Goal: Transaction & Acquisition: Obtain resource

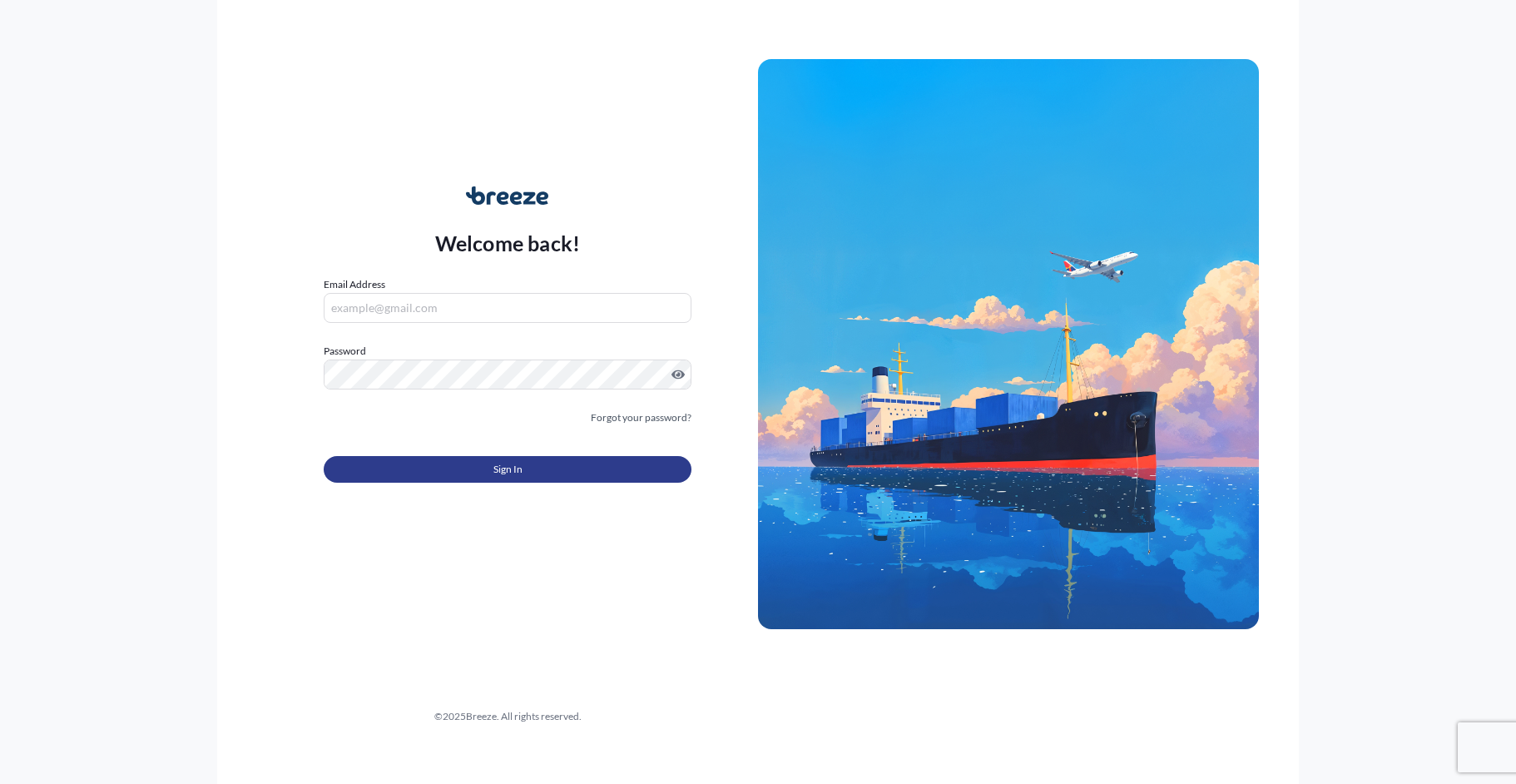
type input "[EMAIL_ADDRESS][DOMAIN_NAME]"
click at [520, 463] on span "Sign In" at bounding box center [508, 469] width 29 height 16
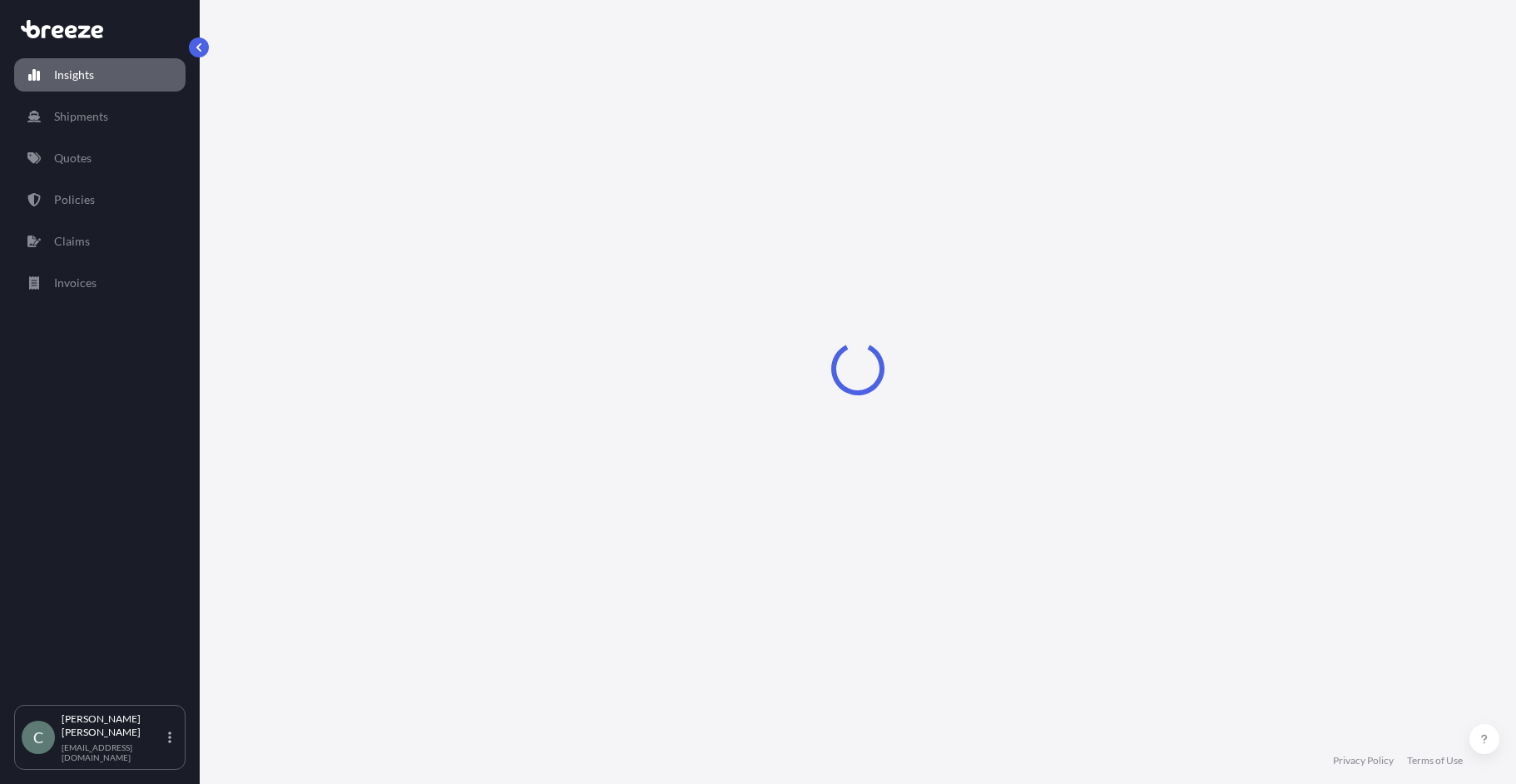
select select "2025"
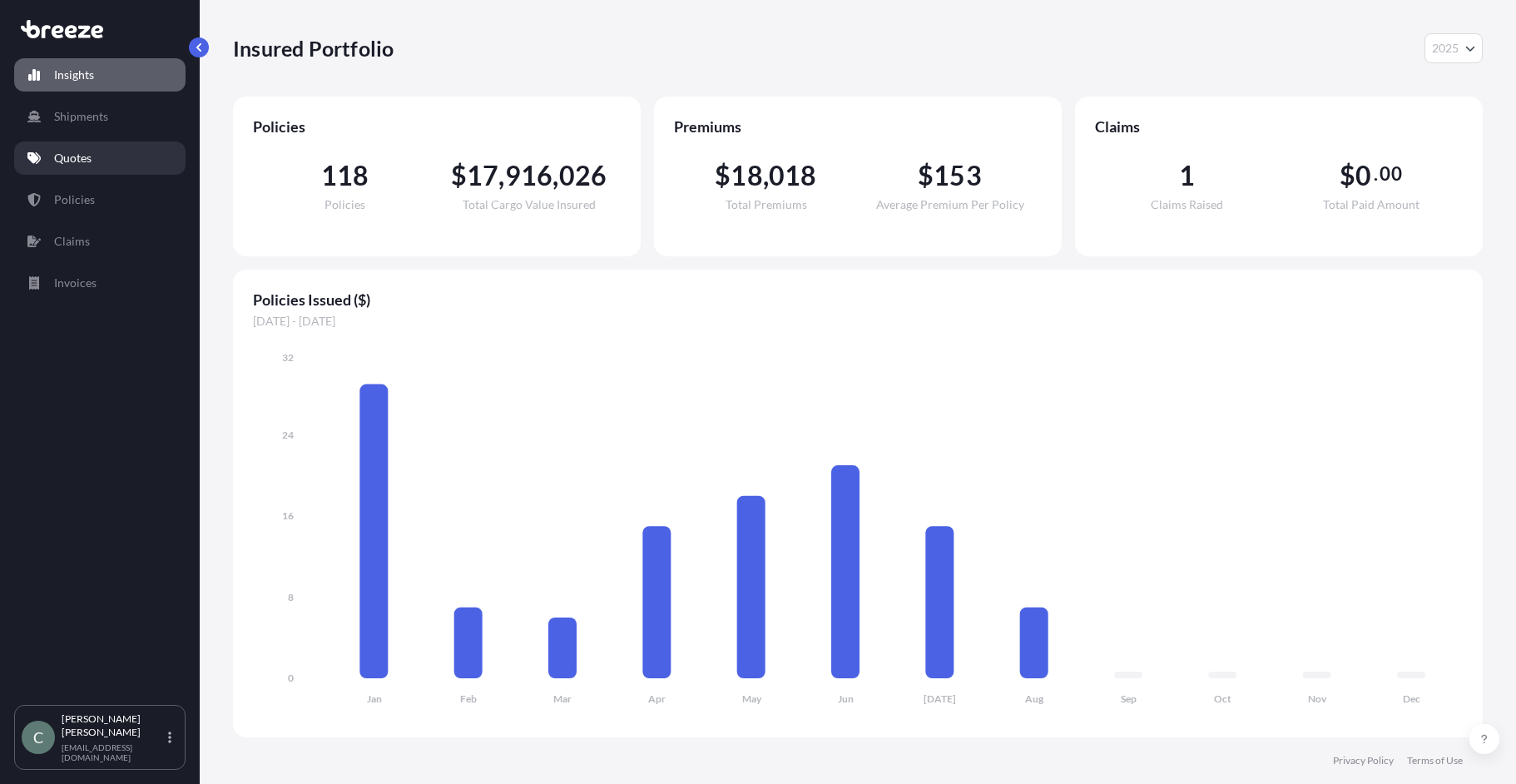
click at [73, 157] on p "Quotes" at bounding box center [73, 158] width 38 height 16
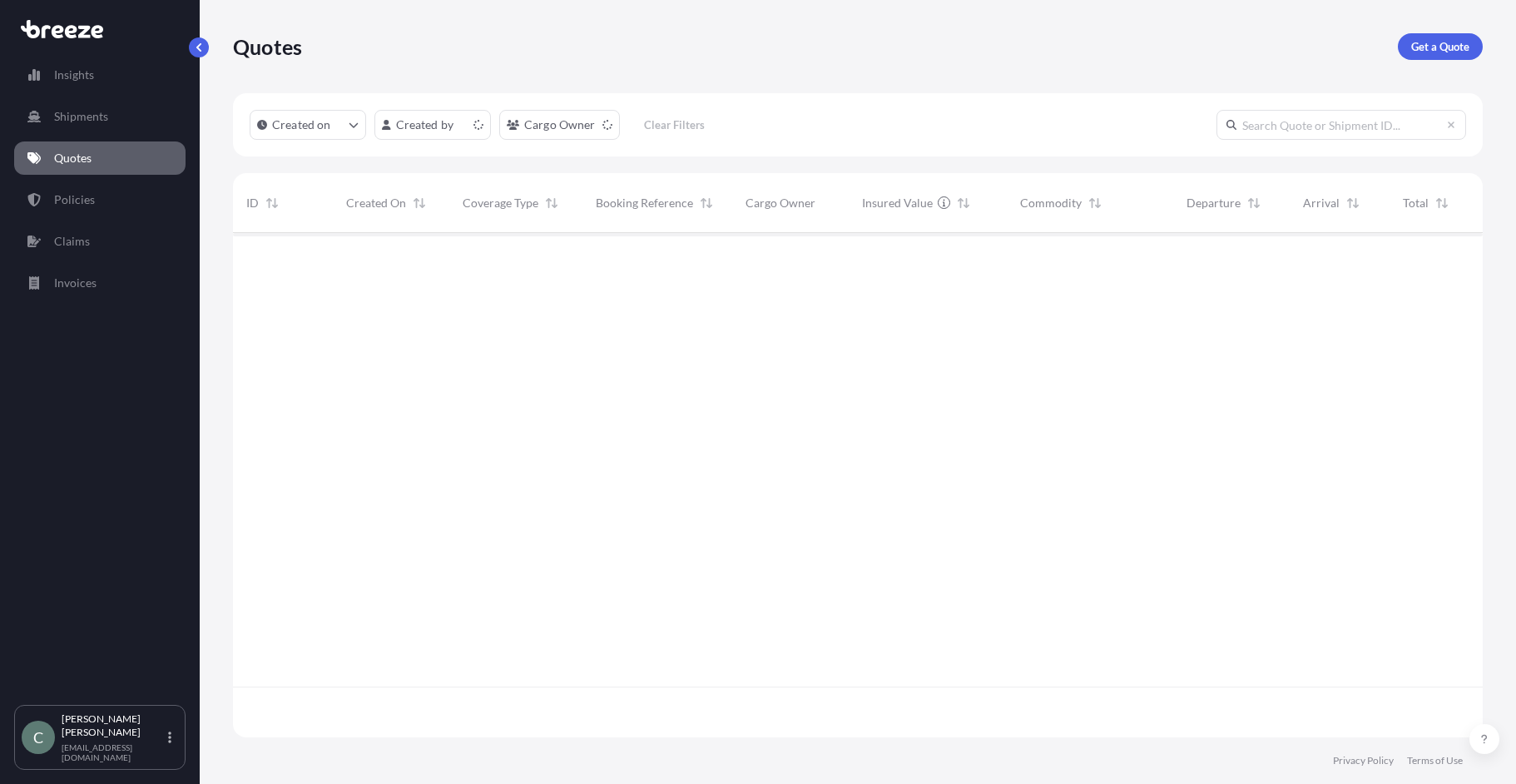
scroll to position [501, 1238]
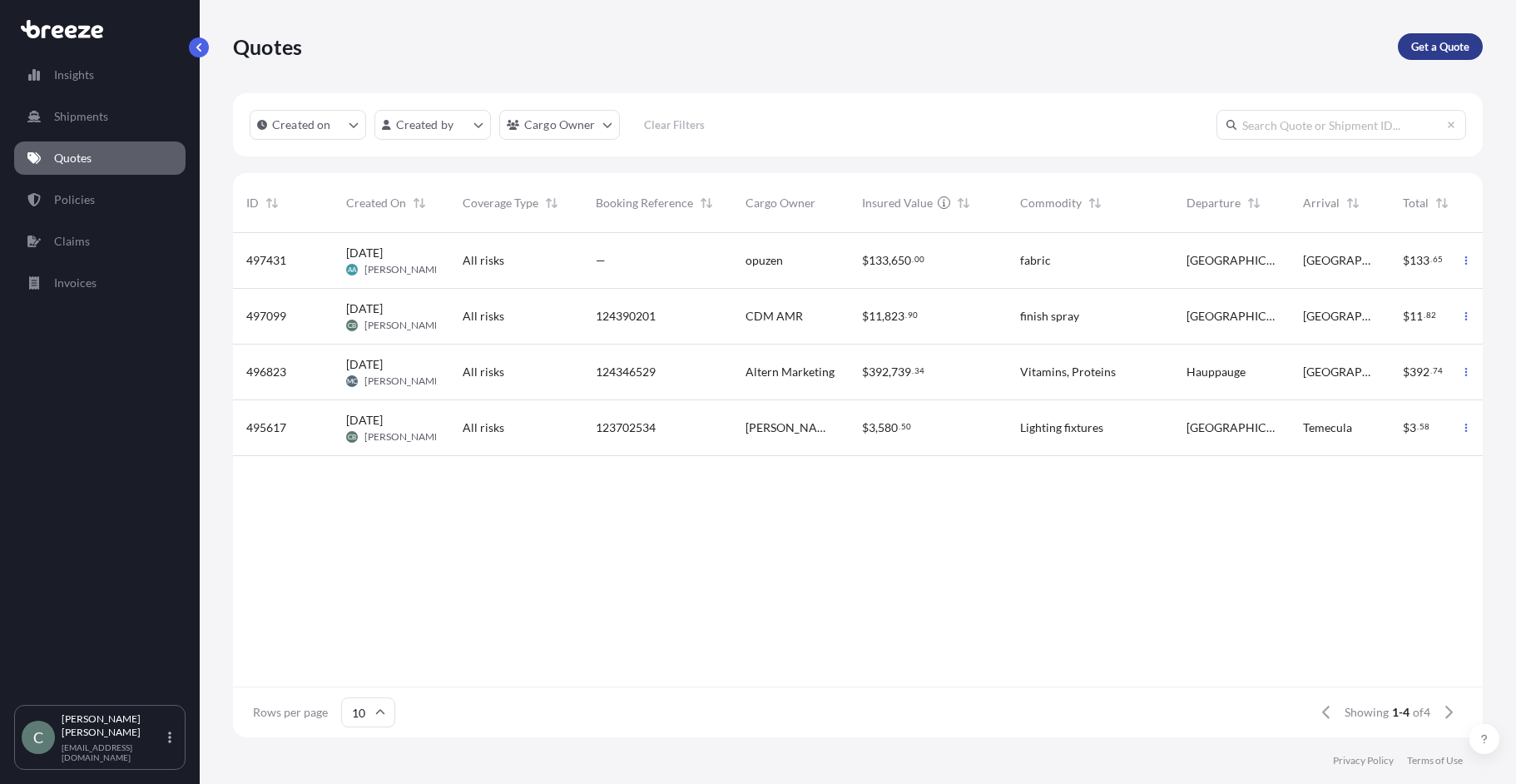
click at [1437, 53] on p "Get a Quote" at bounding box center [1440, 46] width 58 height 16
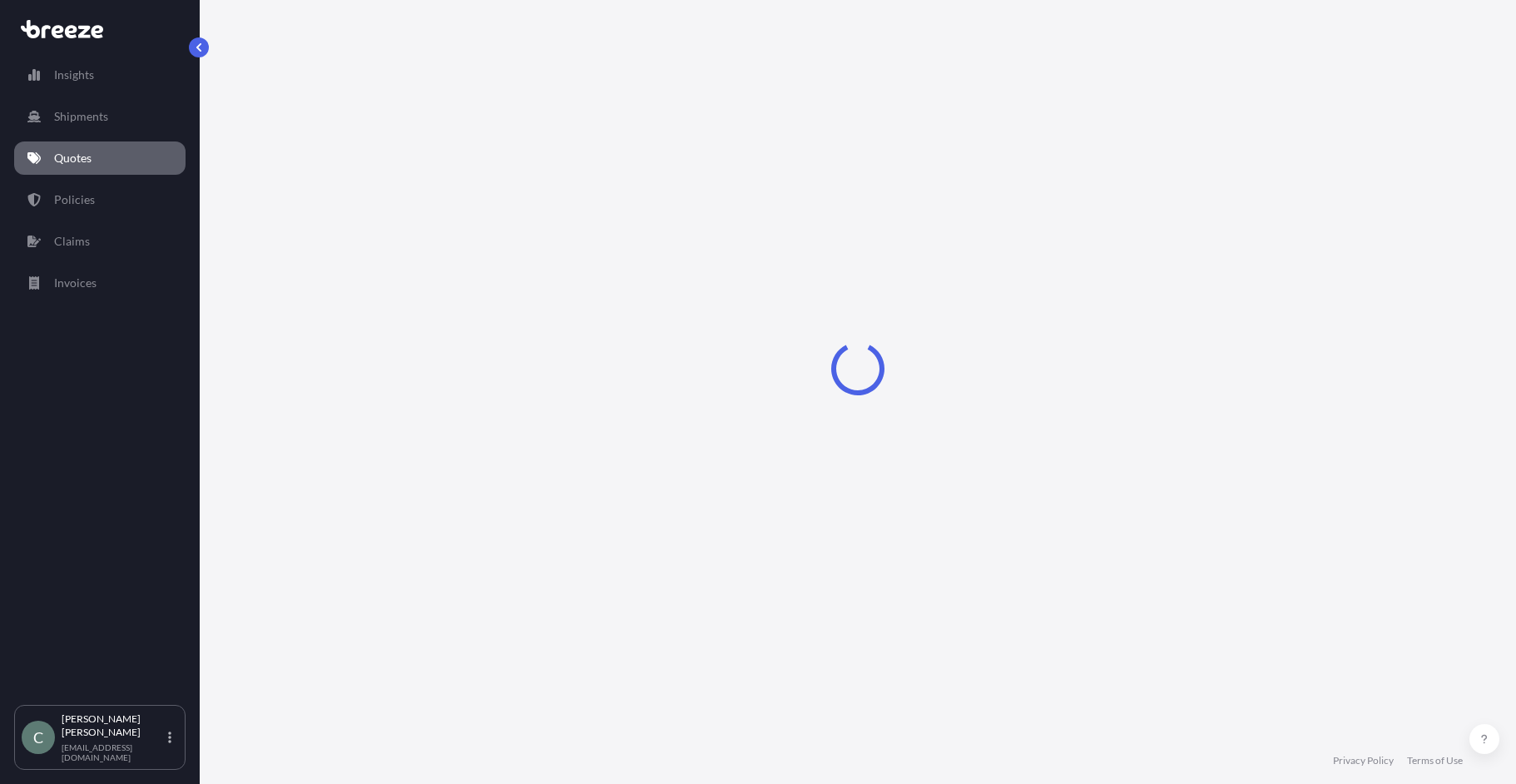
select select "Sea"
select select "1"
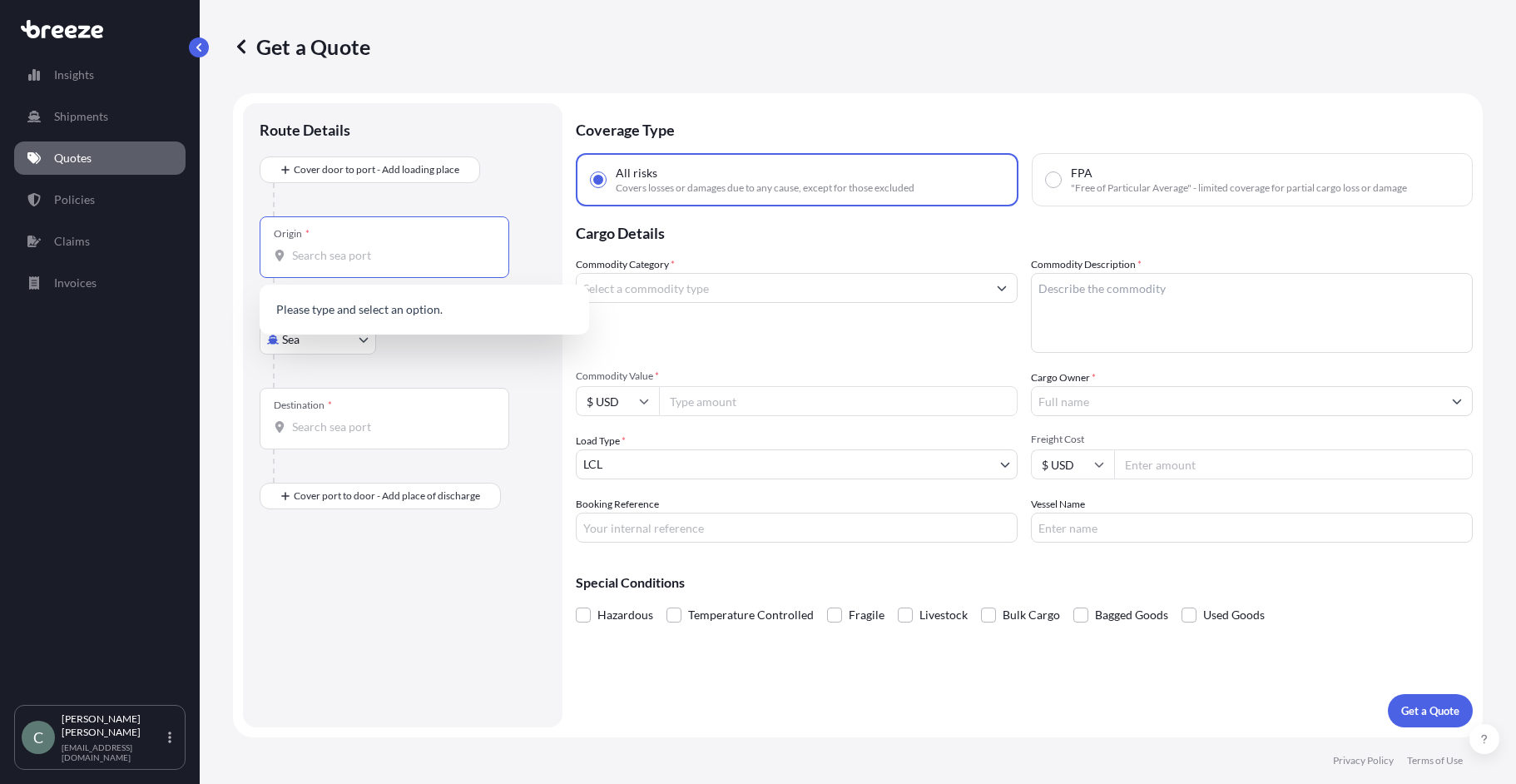
click at [319, 251] on input "Origin *" at bounding box center [390, 255] width 197 height 16
click at [341, 353] on body "0 options available. Insights Shipments Quotes Policies Claims Invoices C [PERS…" at bounding box center [758, 392] width 1516 height 784
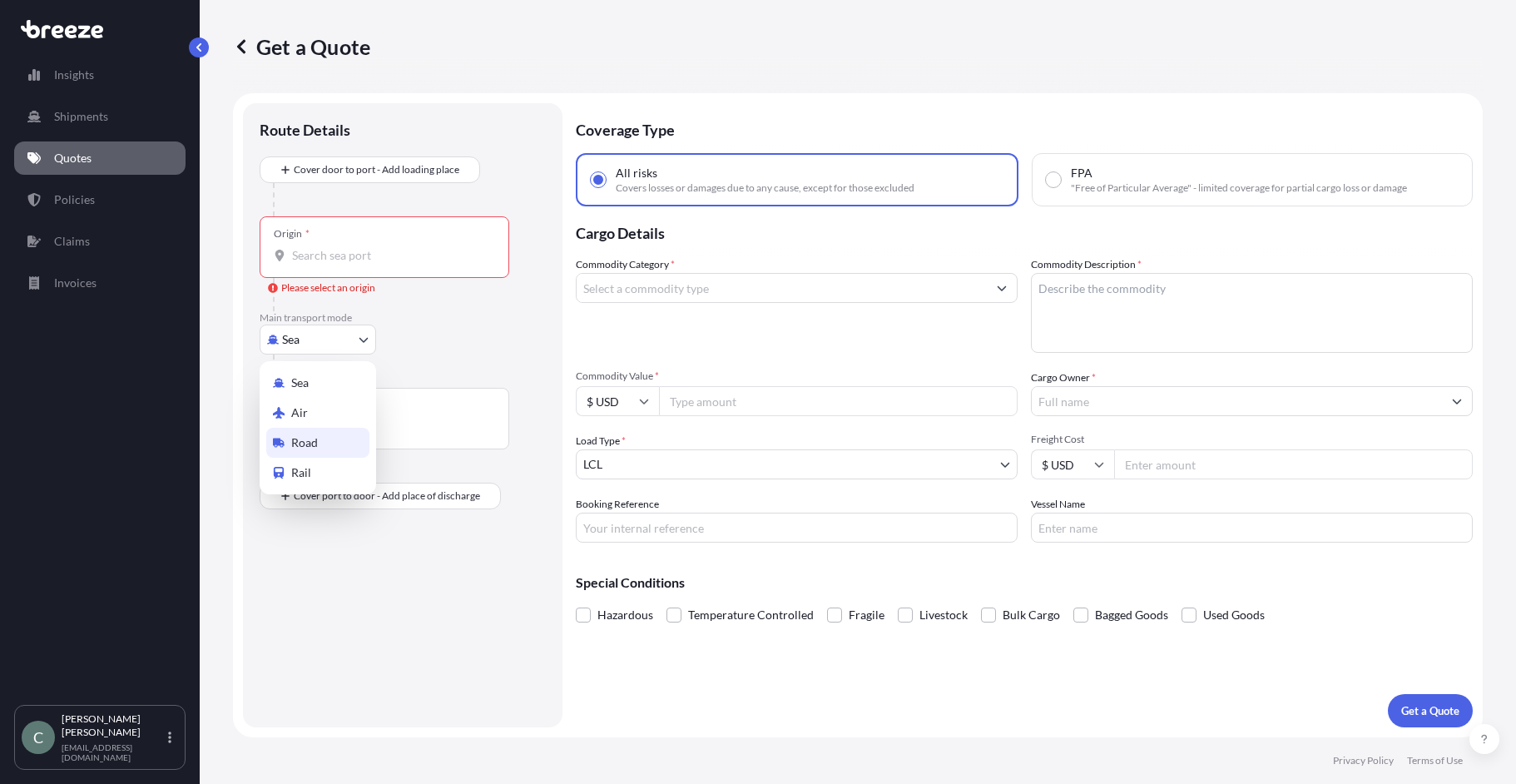
click at [321, 438] on div "Road" at bounding box center [318, 442] width 103 height 30
select select "Road"
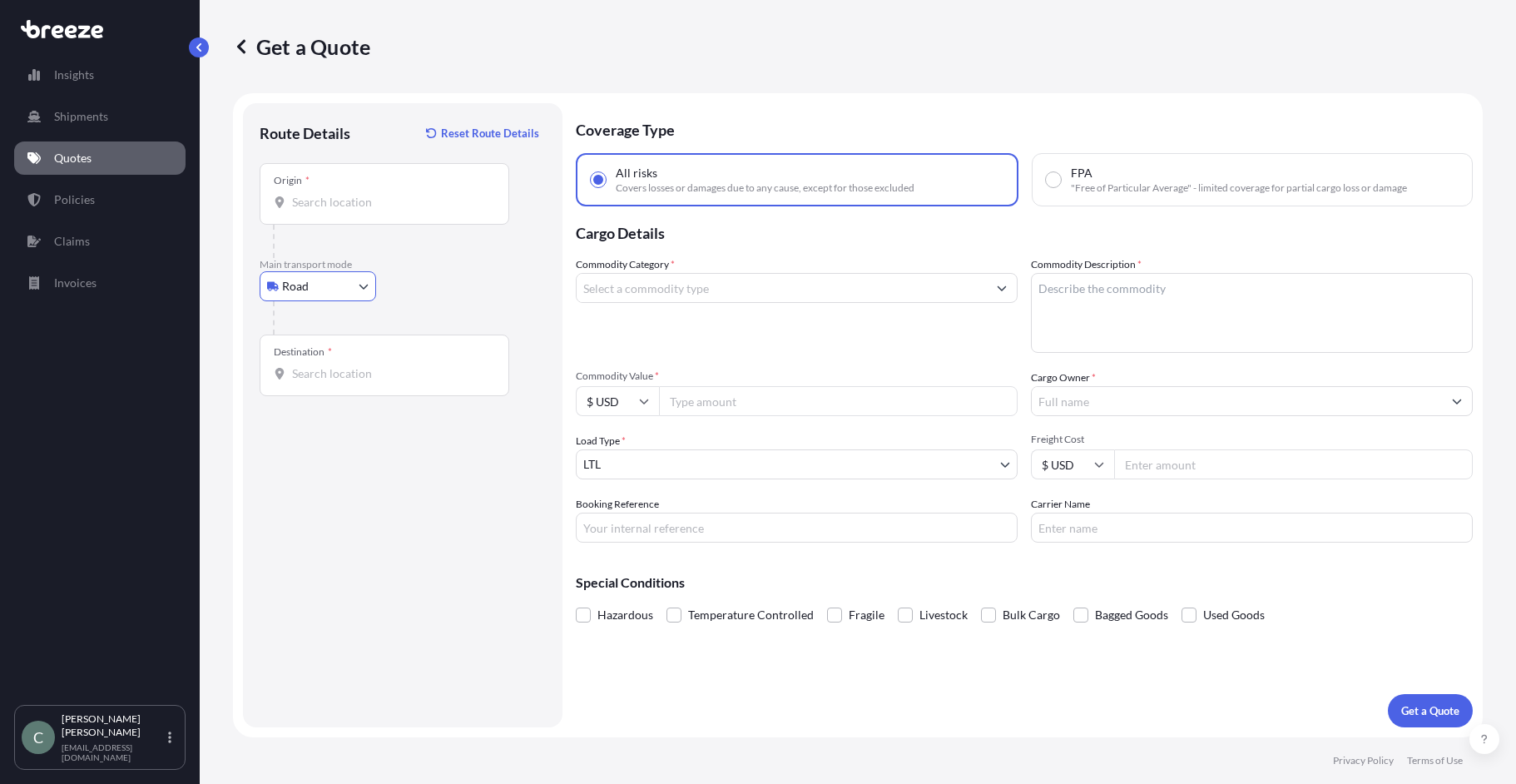
click at [358, 207] on input "Origin *" at bounding box center [390, 202] width 197 height 16
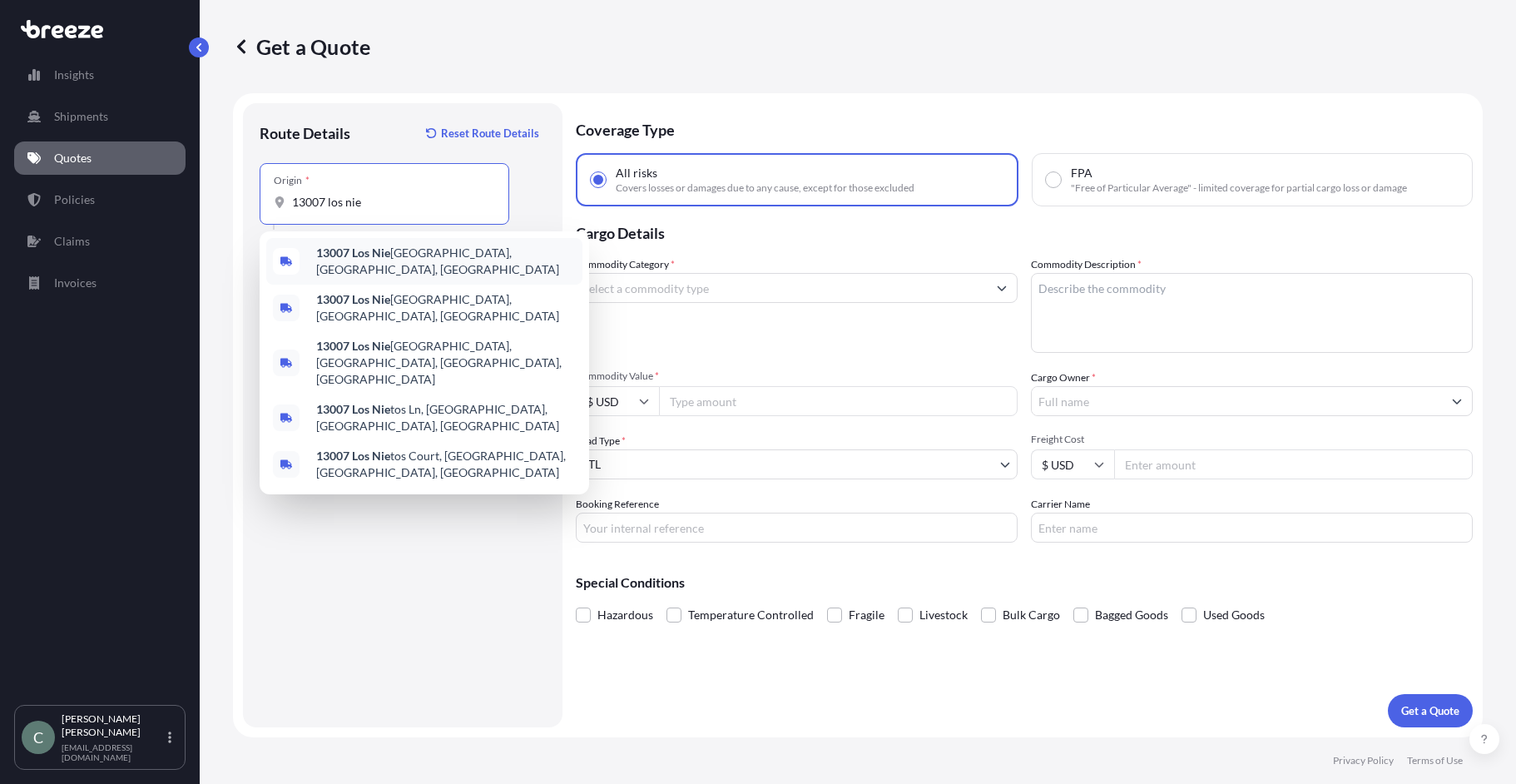
click at [497, 256] on span "[STREET_ADDRESS]" at bounding box center [446, 261] width 260 height 33
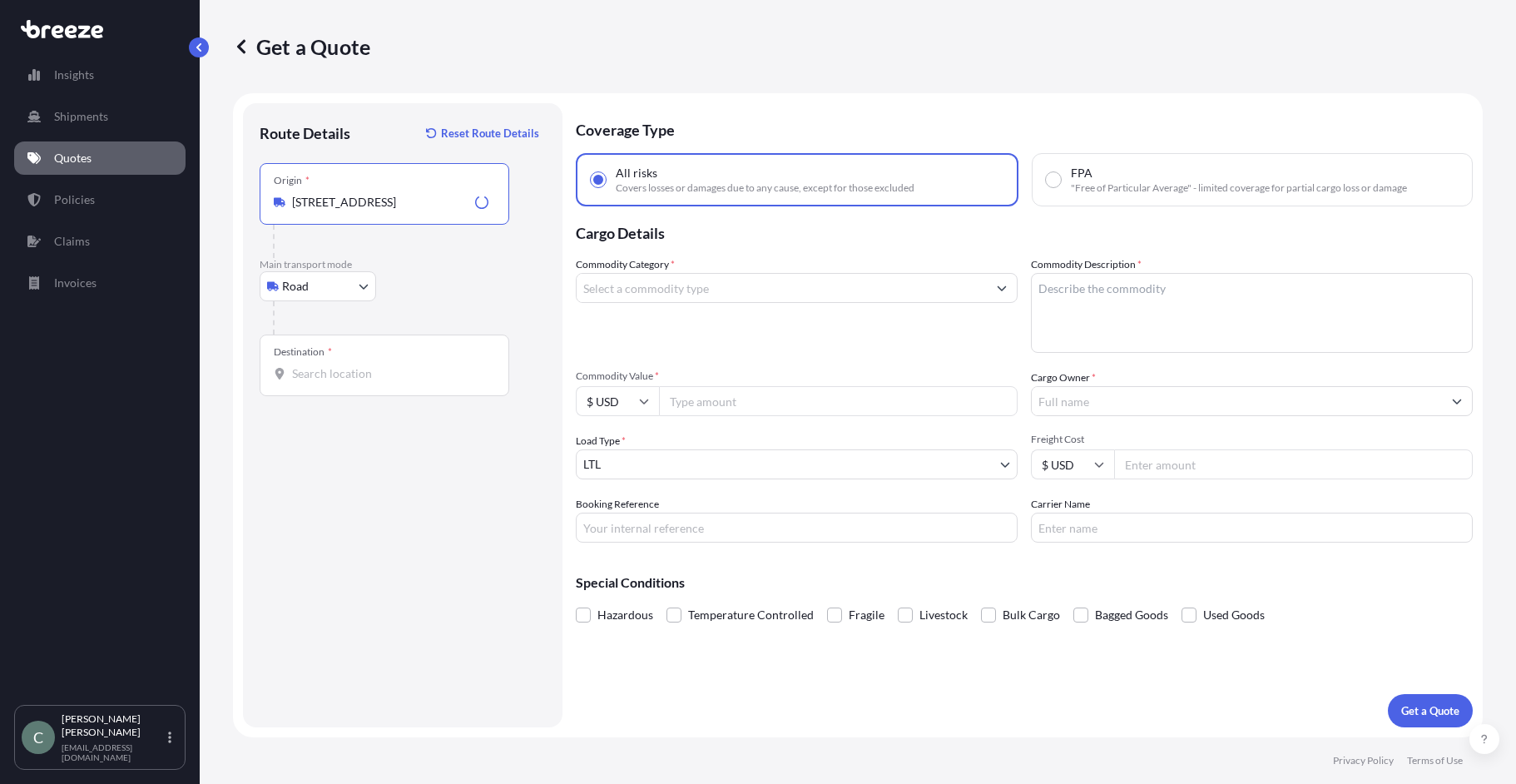
type input "[STREET_ADDRESS]"
click at [370, 374] on input "Destination *" at bounding box center [390, 373] width 197 height 16
click at [420, 364] on div "Destination *" at bounding box center [385, 365] width 250 height 62
click at [420, 365] on input "Destination * Please select a destination" at bounding box center [390, 373] width 197 height 16
paste input "[STREET_ADDRESS][PERSON_NAME]"
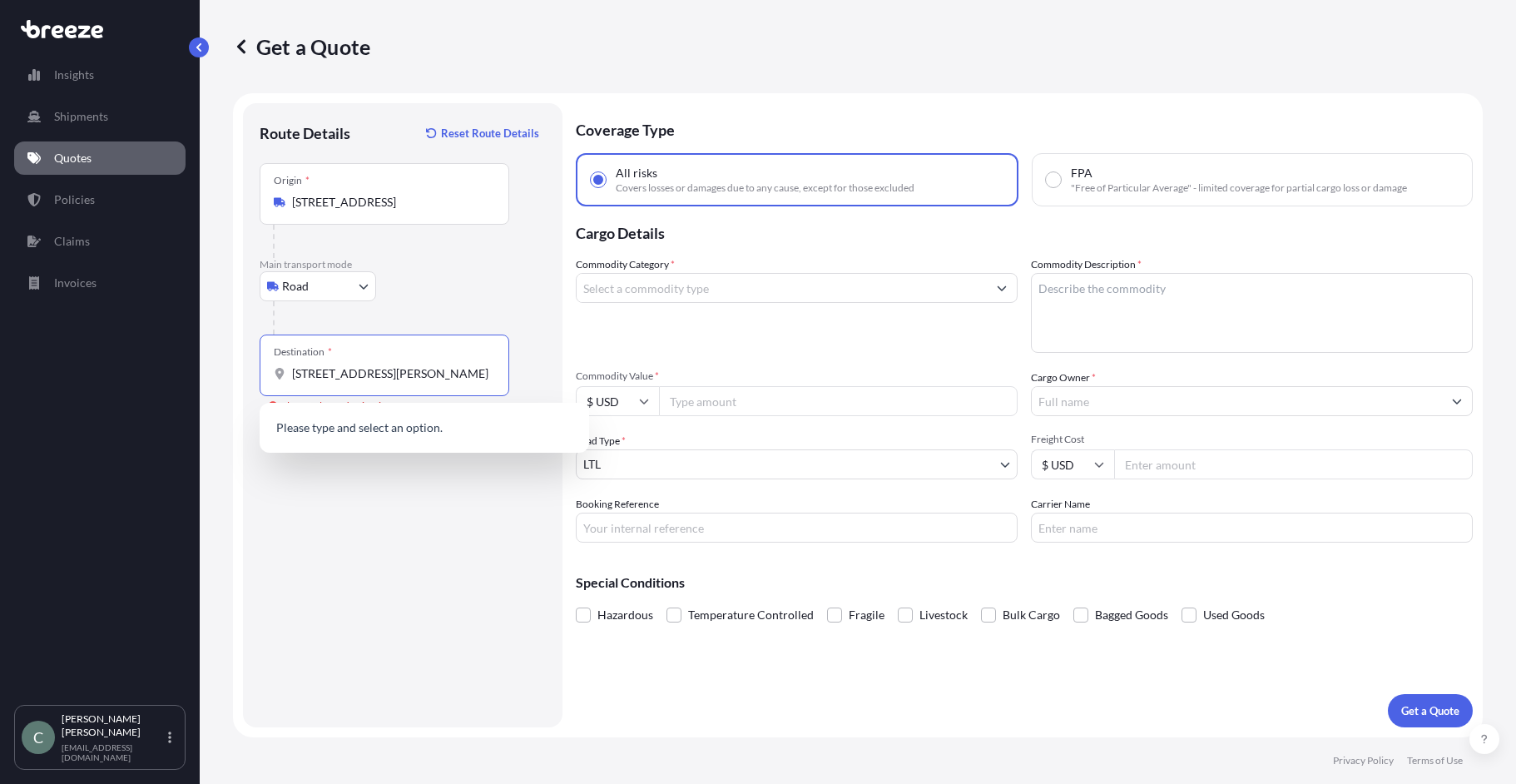
scroll to position [0, 51]
click at [391, 431] on span "[STREET_ADDRESS][PERSON_NAME]" at bounding box center [414, 428] width 197 height 16
type input "[STREET_ADDRESS][PERSON_NAME]"
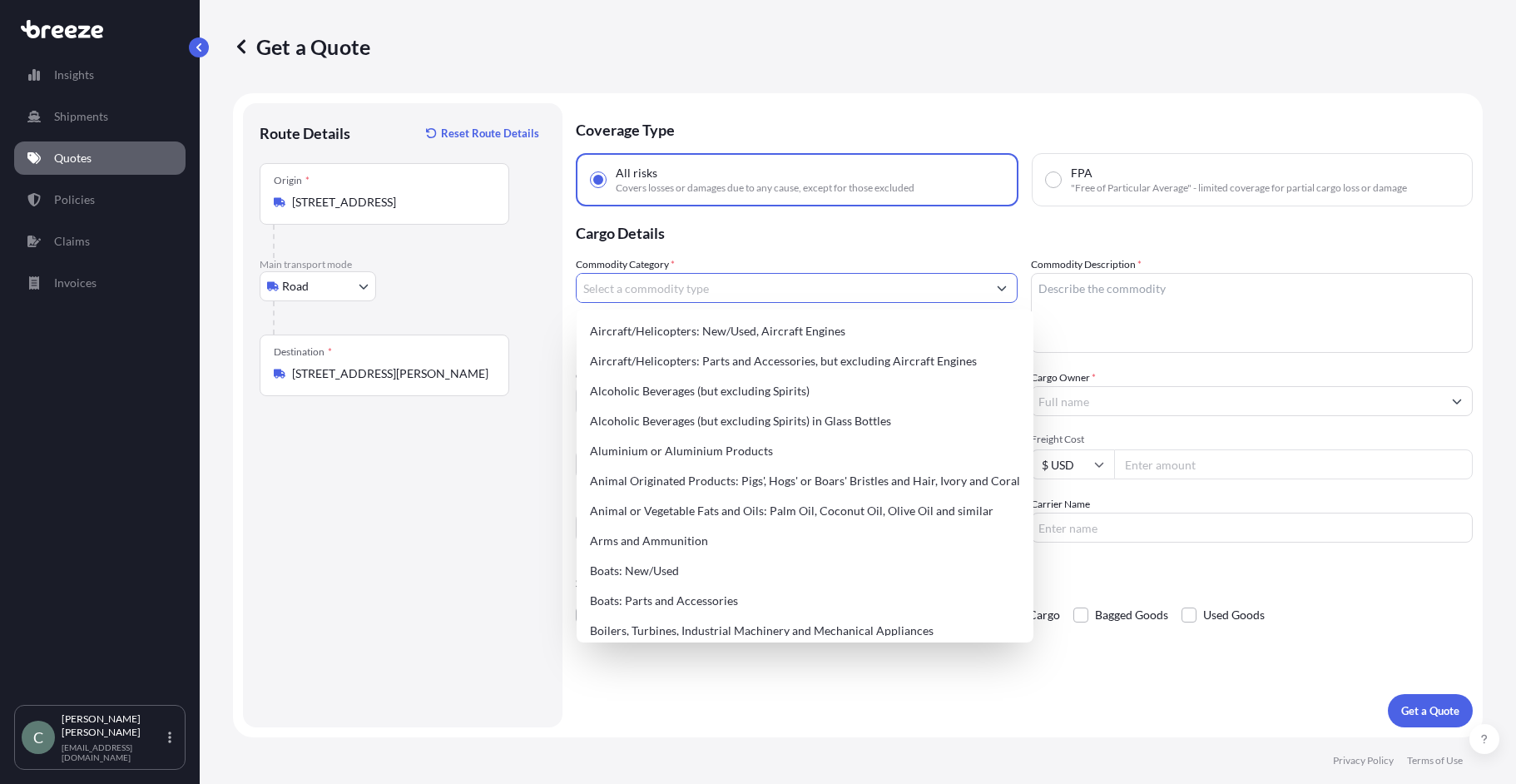
click at [785, 296] on input "Commodity Category *" at bounding box center [781, 288] width 410 height 30
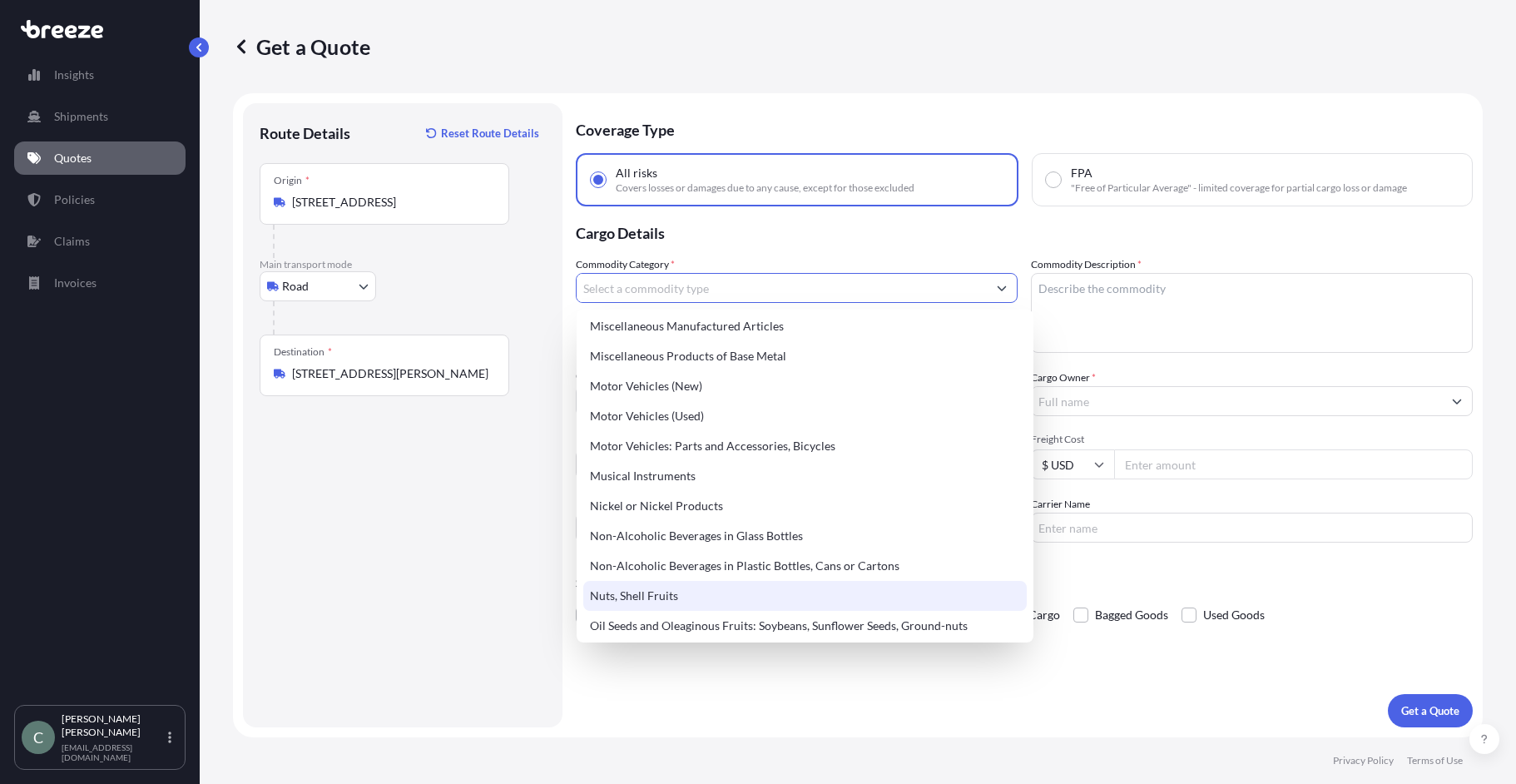
scroll to position [2360, 0]
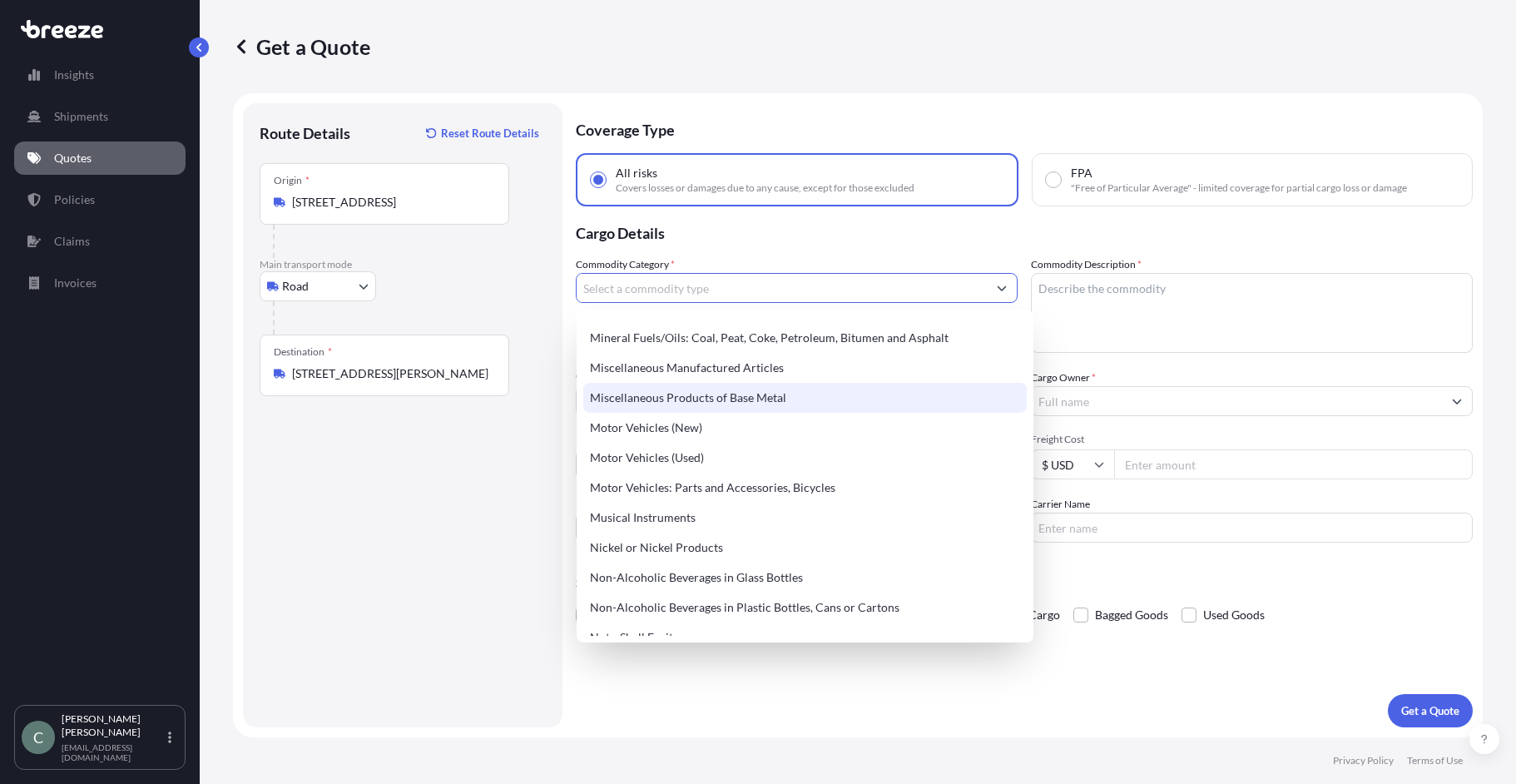
click at [724, 397] on div "Miscellaneous Products of Base Metal" at bounding box center [805, 397] width 444 height 30
type input "Miscellaneous Products of Base Metal"
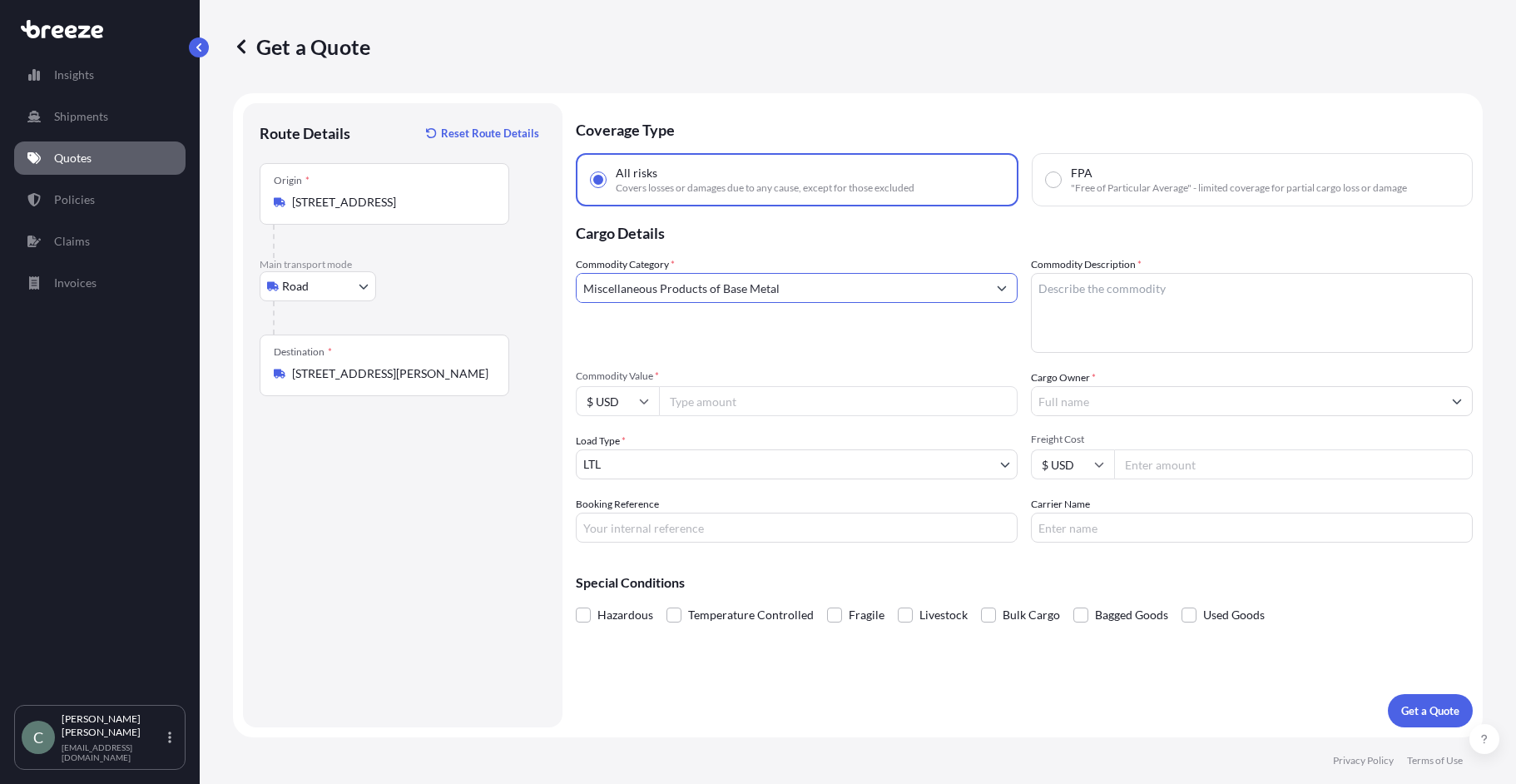
click at [1130, 300] on textarea "Commodity Description *" at bounding box center [1252, 313] width 442 height 79
click at [1109, 295] on textarea "steel forging" at bounding box center [1252, 313] width 442 height 79
type textarea "steel forgings"
click at [832, 403] on input "Commodity Value *" at bounding box center [838, 400] width 359 height 30
click at [712, 407] on input "Commodity Value *" at bounding box center [838, 400] width 359 height 30
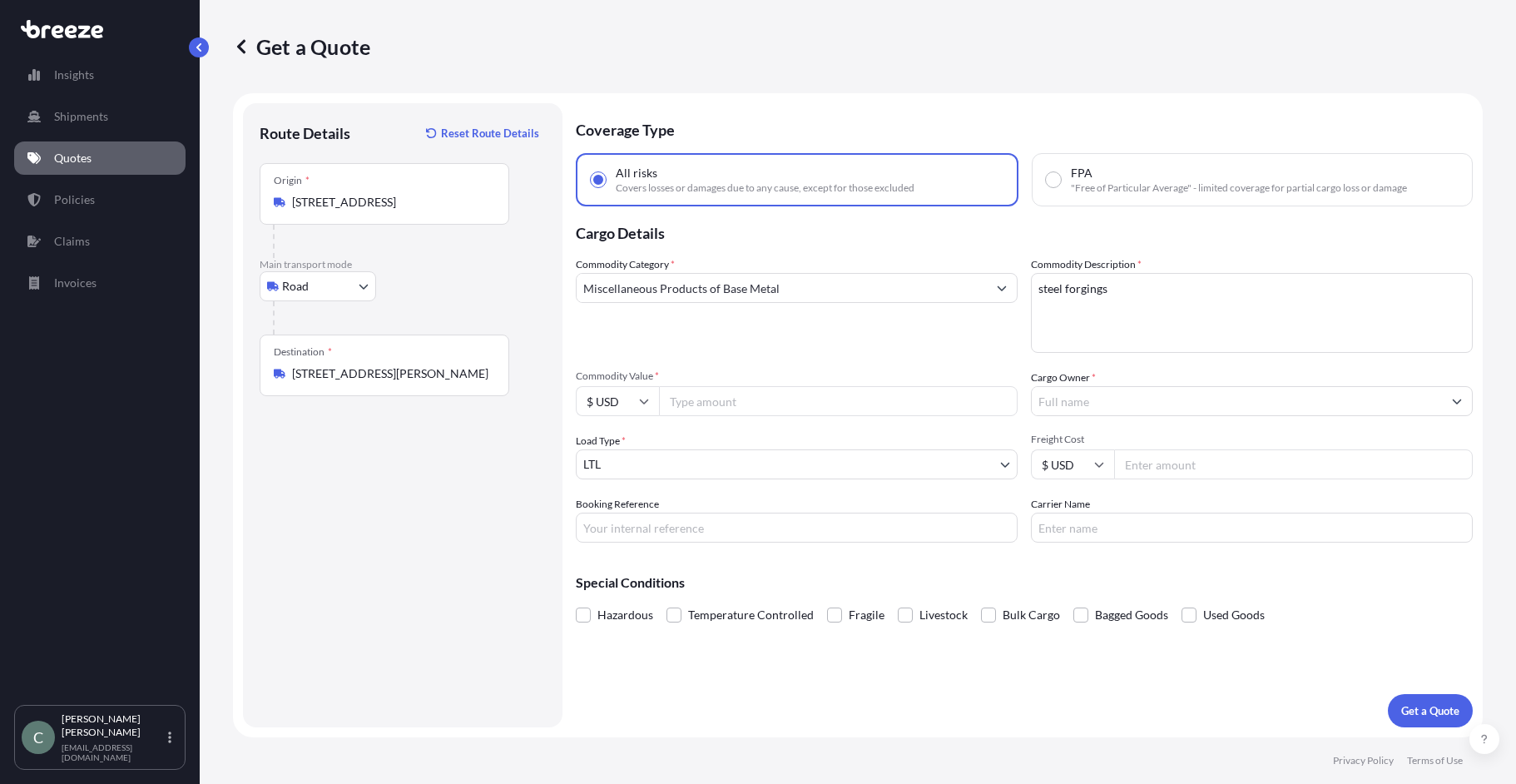
paste input "102330"
type input "102330.00"
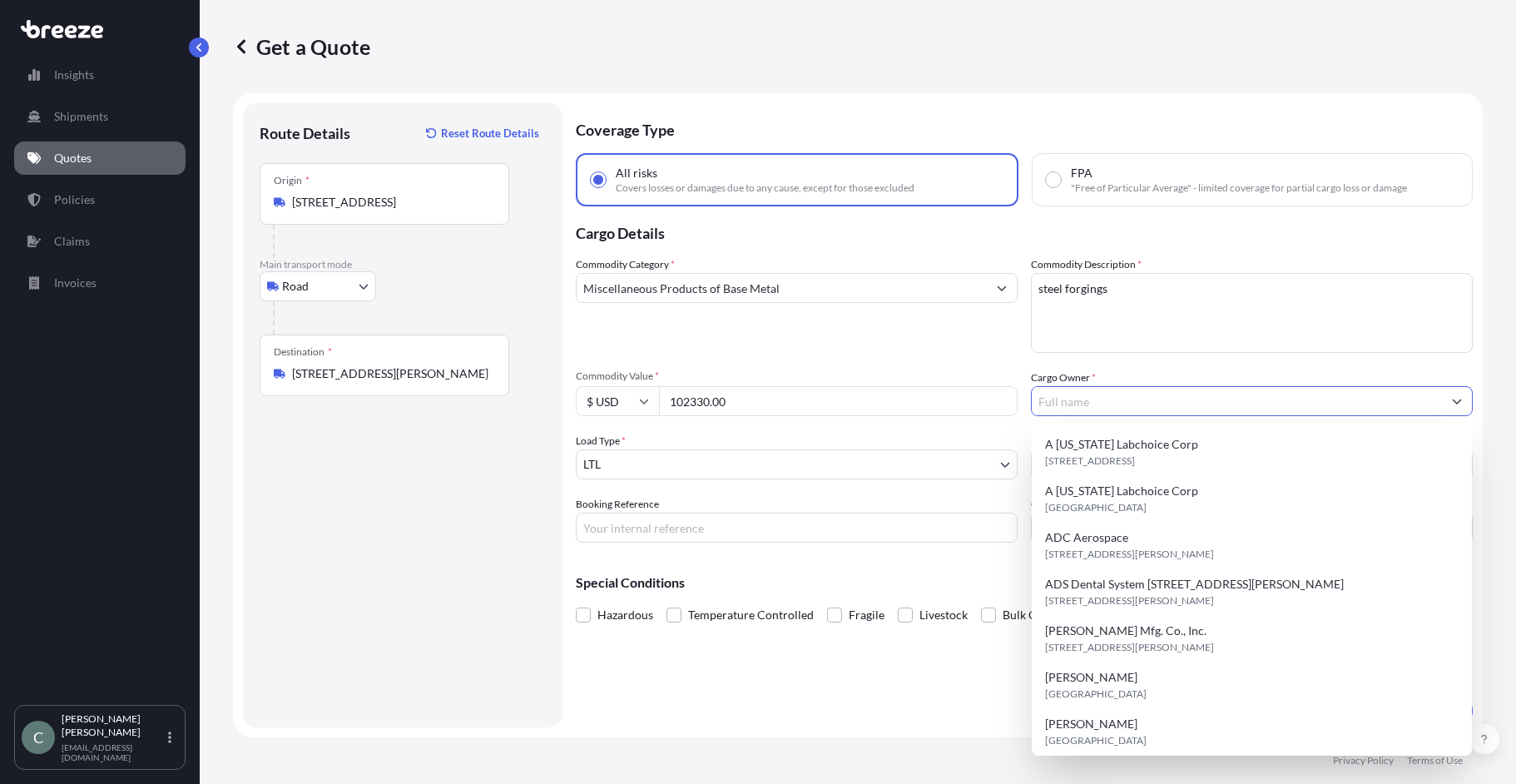
click at [1056, 406] on input "Cargo Owner *" at bounding box center [1237, 400] width 410 height 30
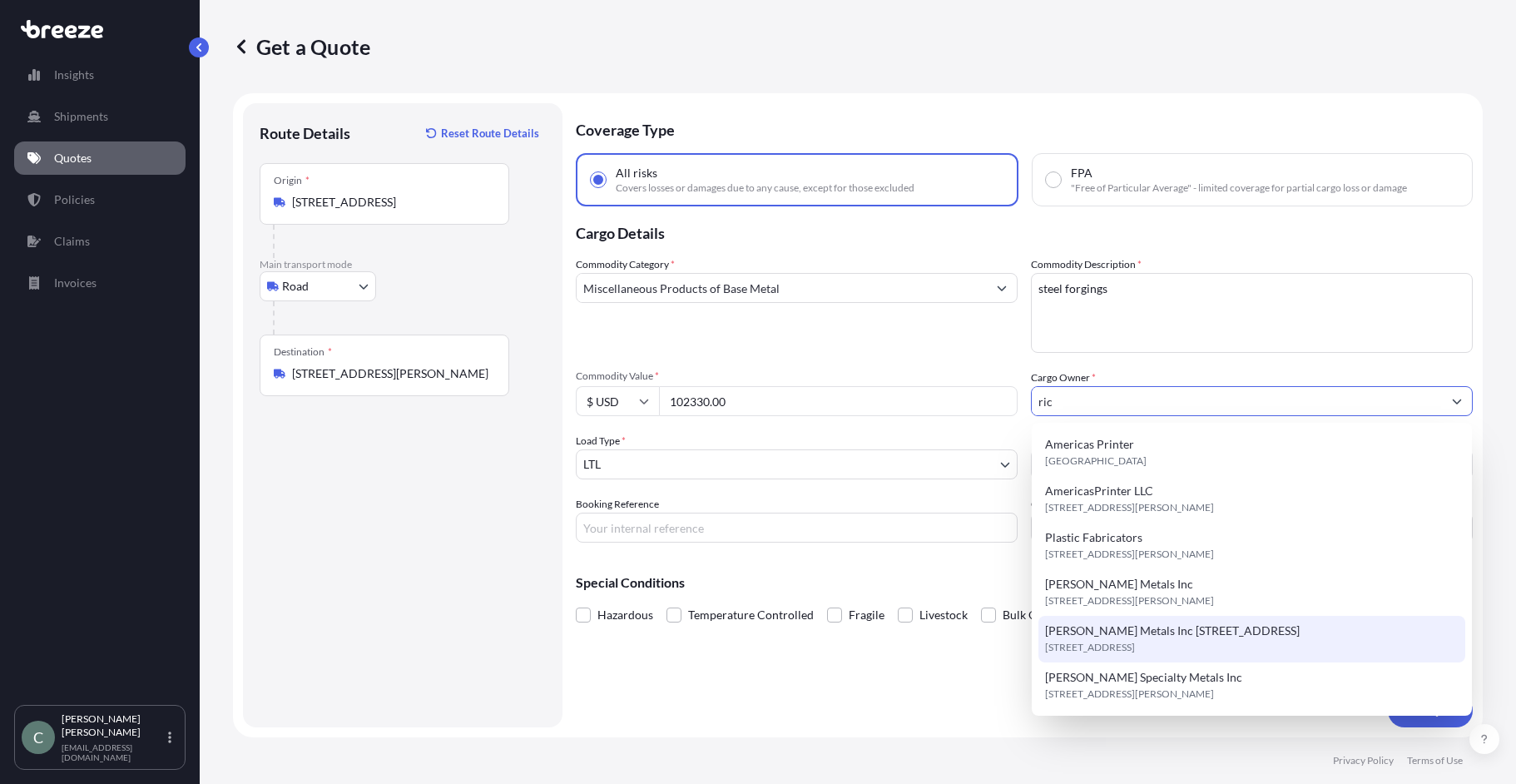
click at [1135, 641] on span "[STREET_ADDRESS]" at bounding box center [1090, 646] width 90 height 16
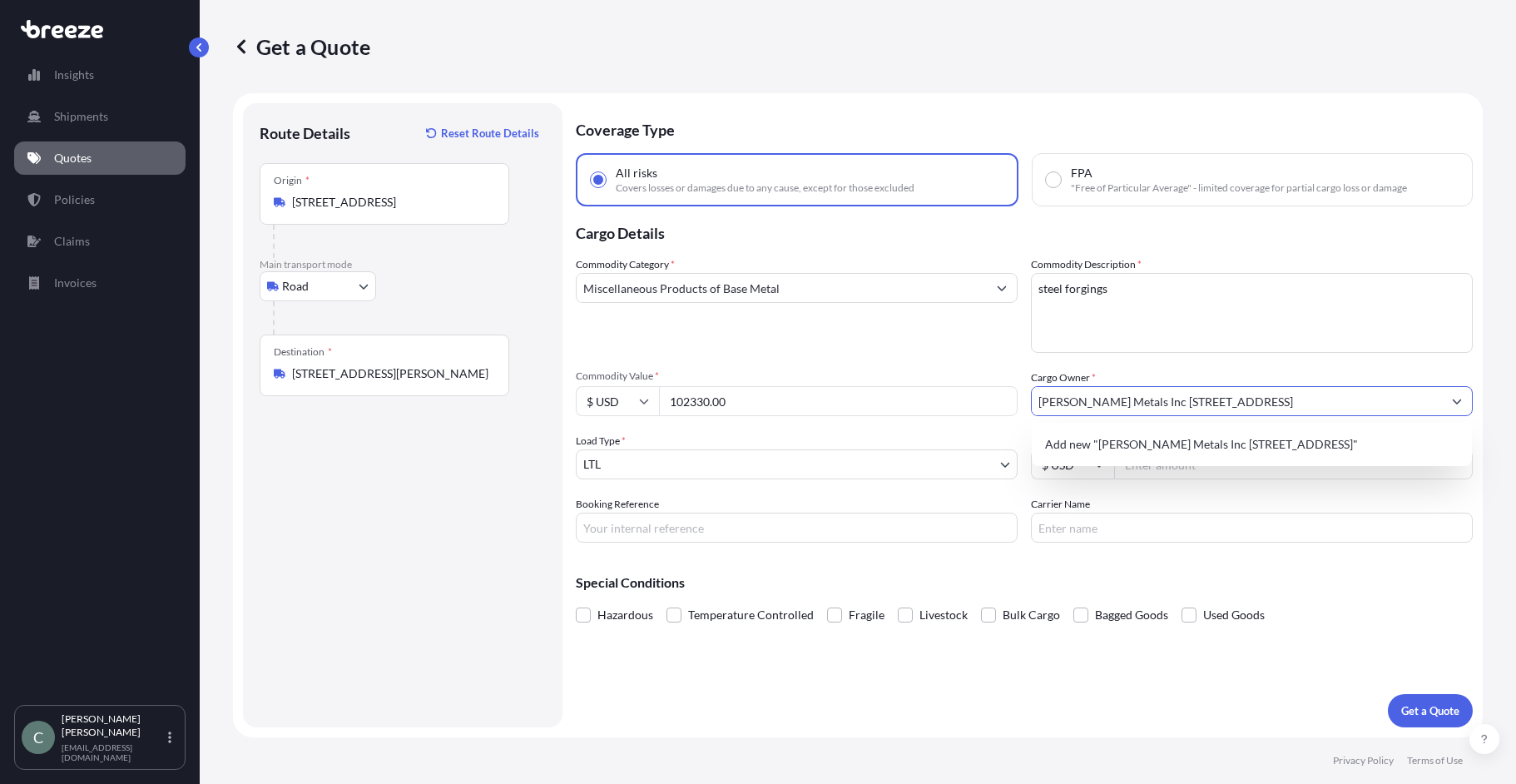
type input "[PERSON_NAME] Metals Inc [STREET_ADDRESS]"
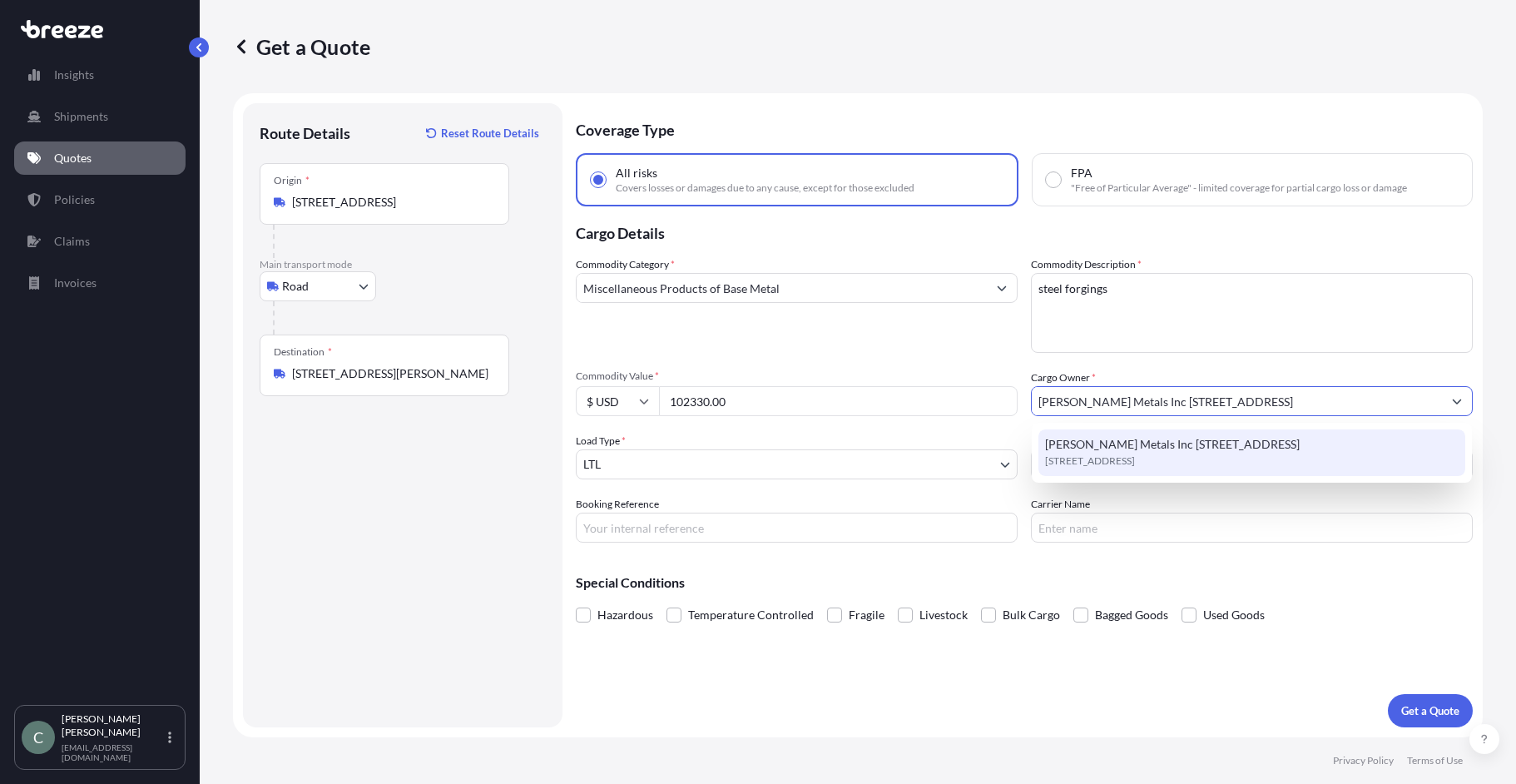
click at [1135, 459] on span "[STREET_ADDRESS]" at bounding box center [1090, 460] width 90 height 16
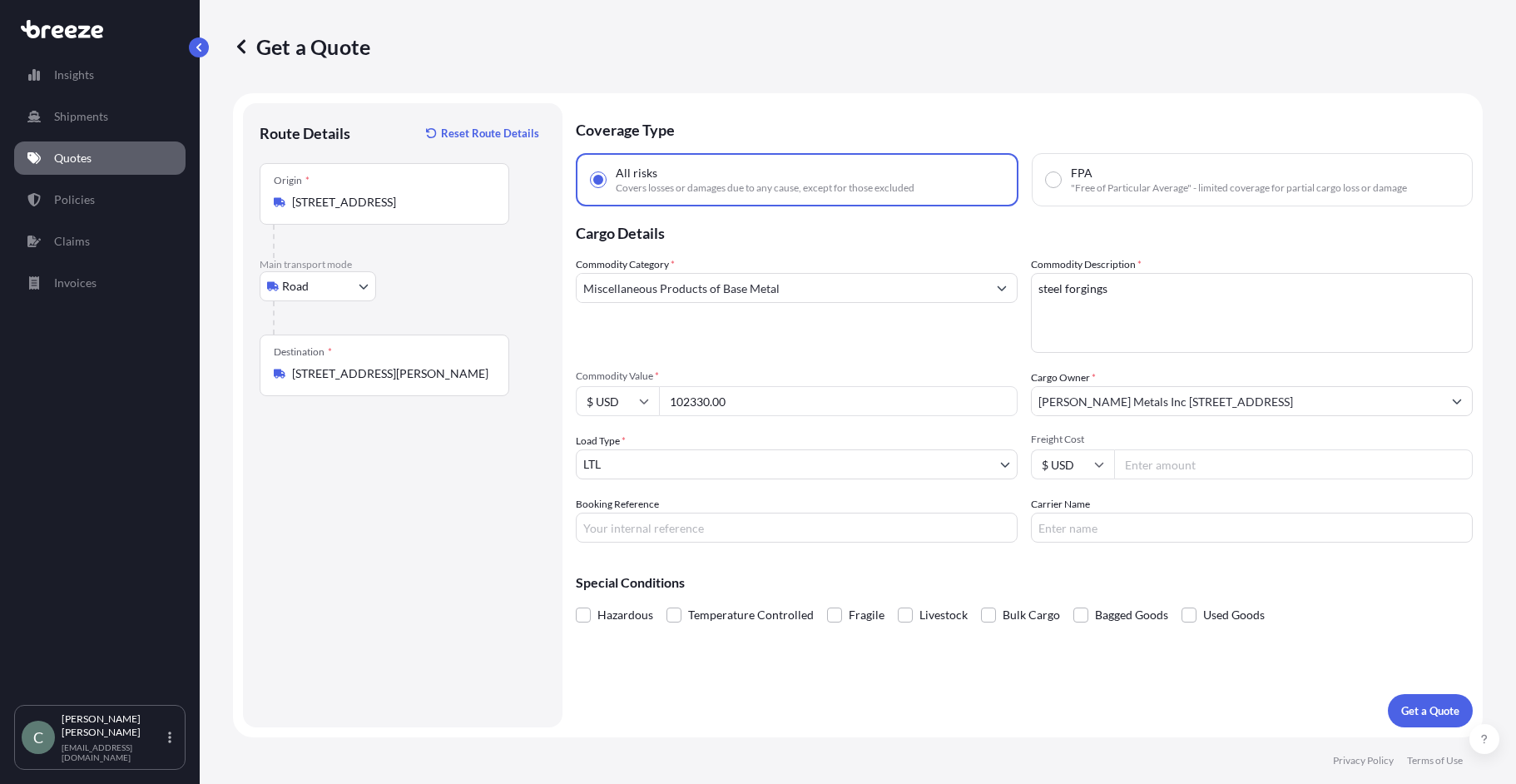
click at [1236, 472] on input "Freight Cost" at bounding box center [1293, 464] width 359 height 30
type input "642"
click at [646, 530] on input "Booking Reference" at bounding box center [797, 527] width 442 height 30
click at [640, 521] on input "Booking Reference" at bounding box center [797, 527] width 442 height 30
paste input "124518807"
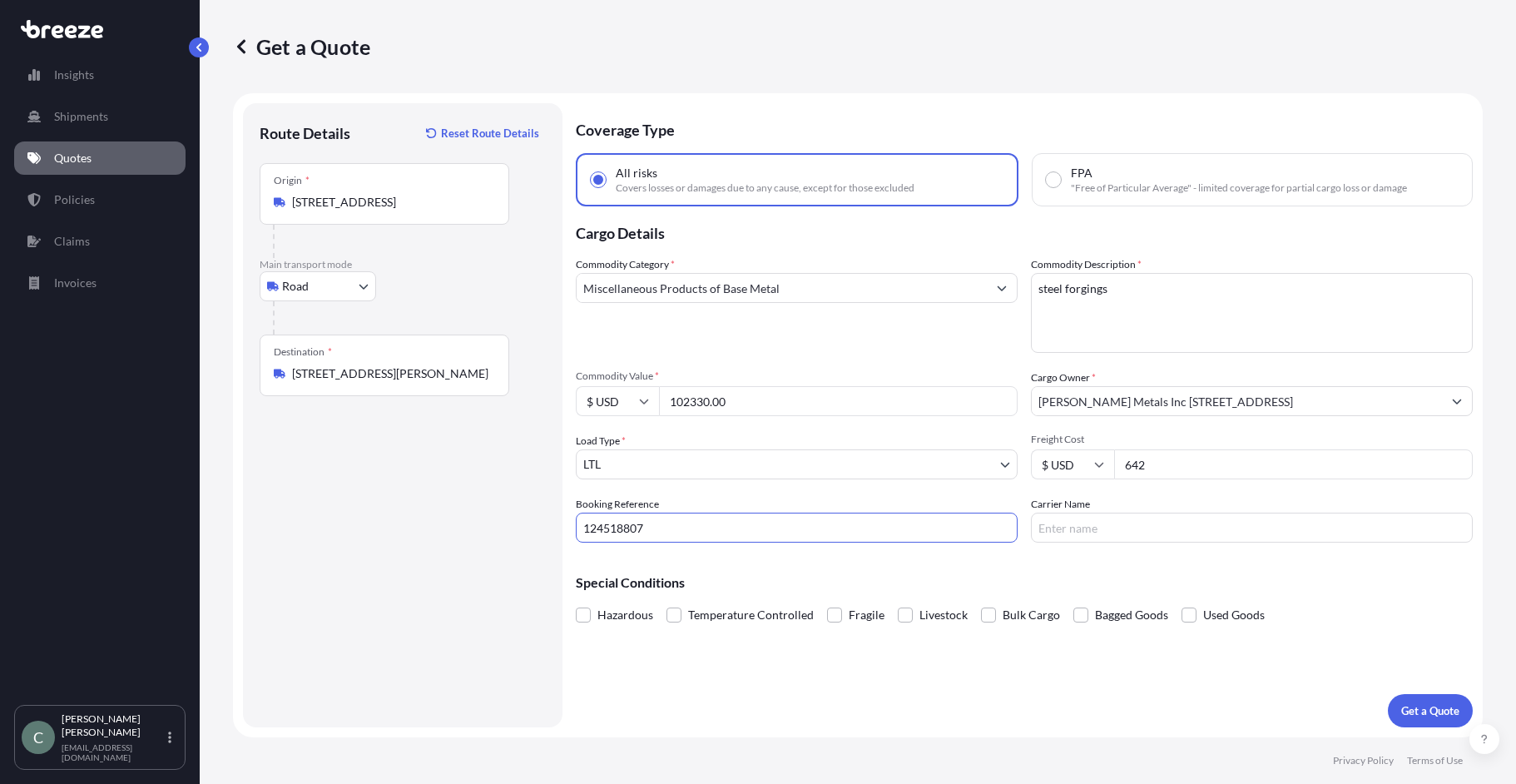
type input "124518807"
click at [1055, 542] on input "Carrier Name" at bounding box center [1252, 527] width 442 height 30
type input "T-force"
click at [1096, 548] on div "Coverage Type All risks Covers losses or damages due to any cause, except for t…" at bounding box center [1024, 415] width 897 height 624
click at [980, 561] on div "Special Conditions Hazardous Temperature Controlled Fragile Livestock Bulk Carg…" at bounding box center [1024, 591] width 897 height 72
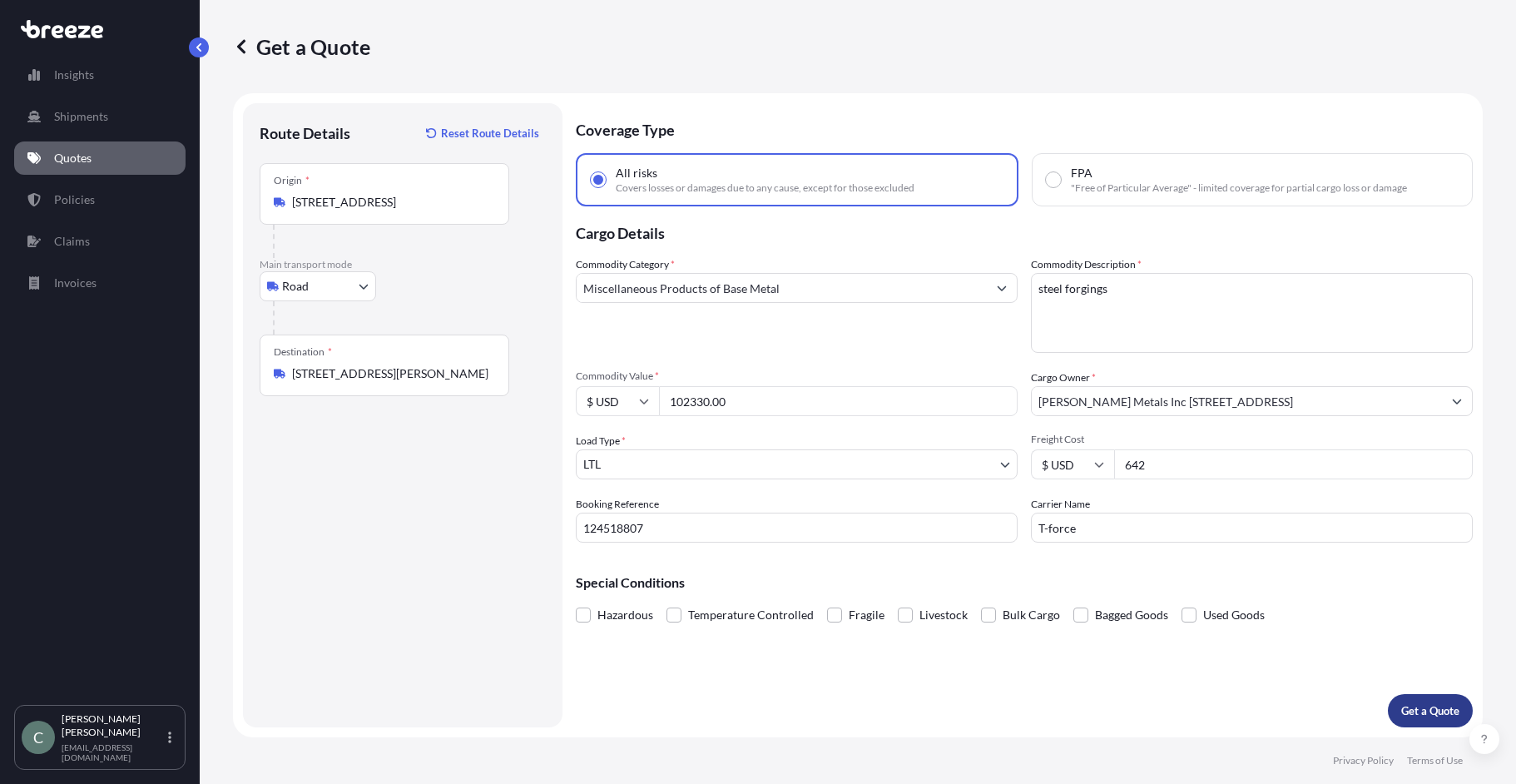
click at [1427, 706] on p "Get a Quote" at bounding box center [1431, 710] width 58 height 16
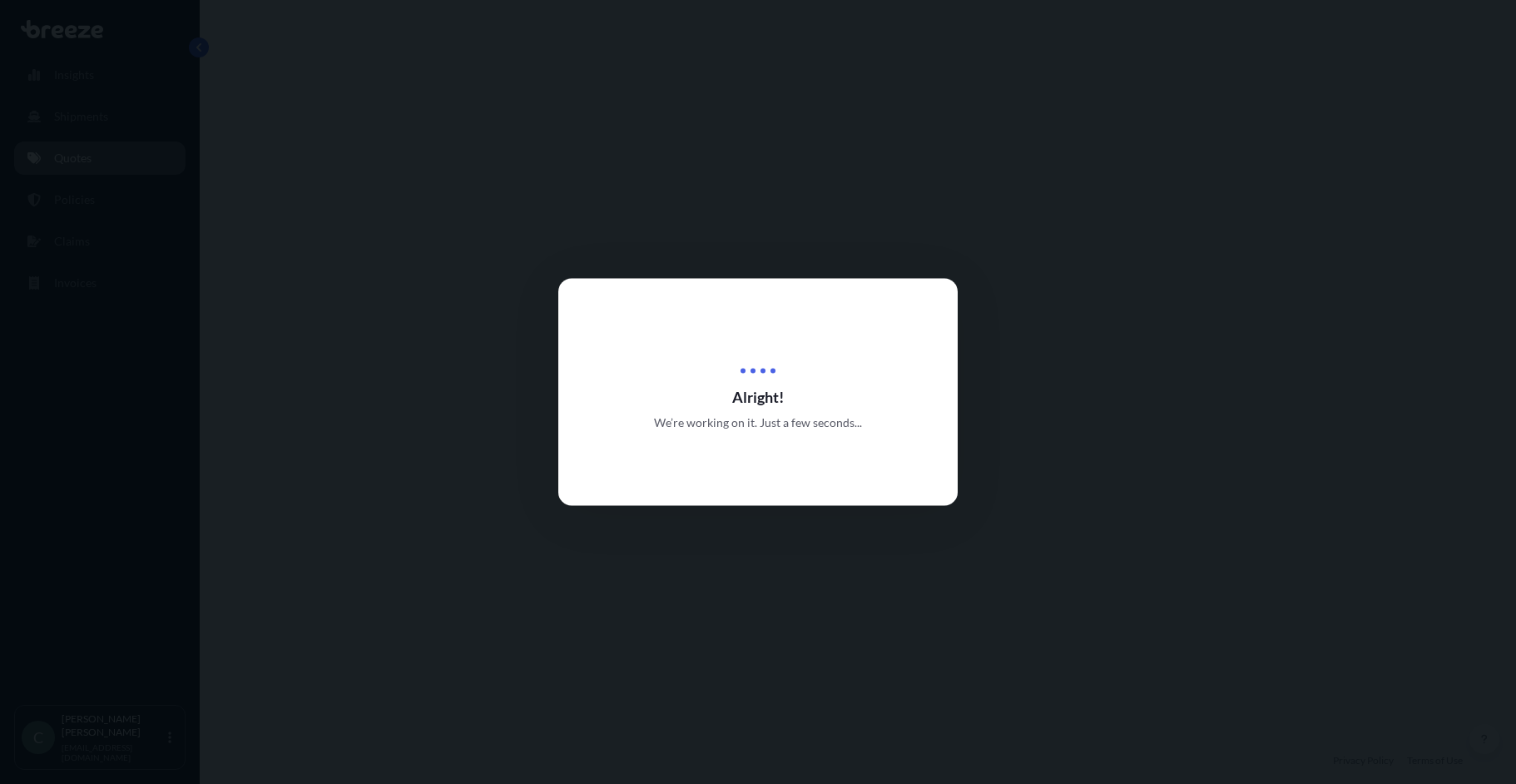
select select "Road"
select select "1"
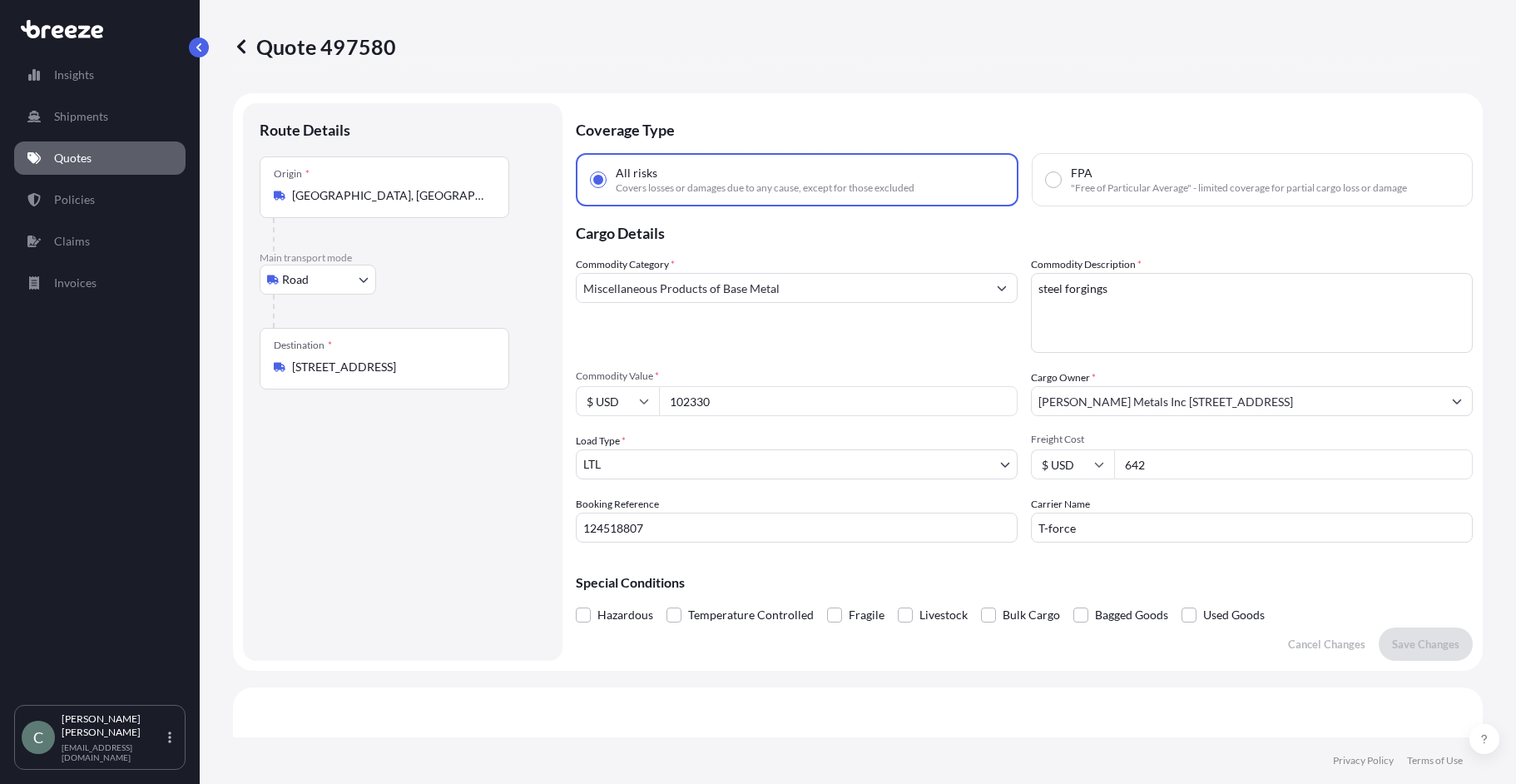
drag, startPoint x: 716, startPoint y: 399, endPoint x: 652, endPoint y: 399, distance: 64.0
click at [652, 399] on div "$ USD 102330" at bounding box center [797, 400] width 442 height 30
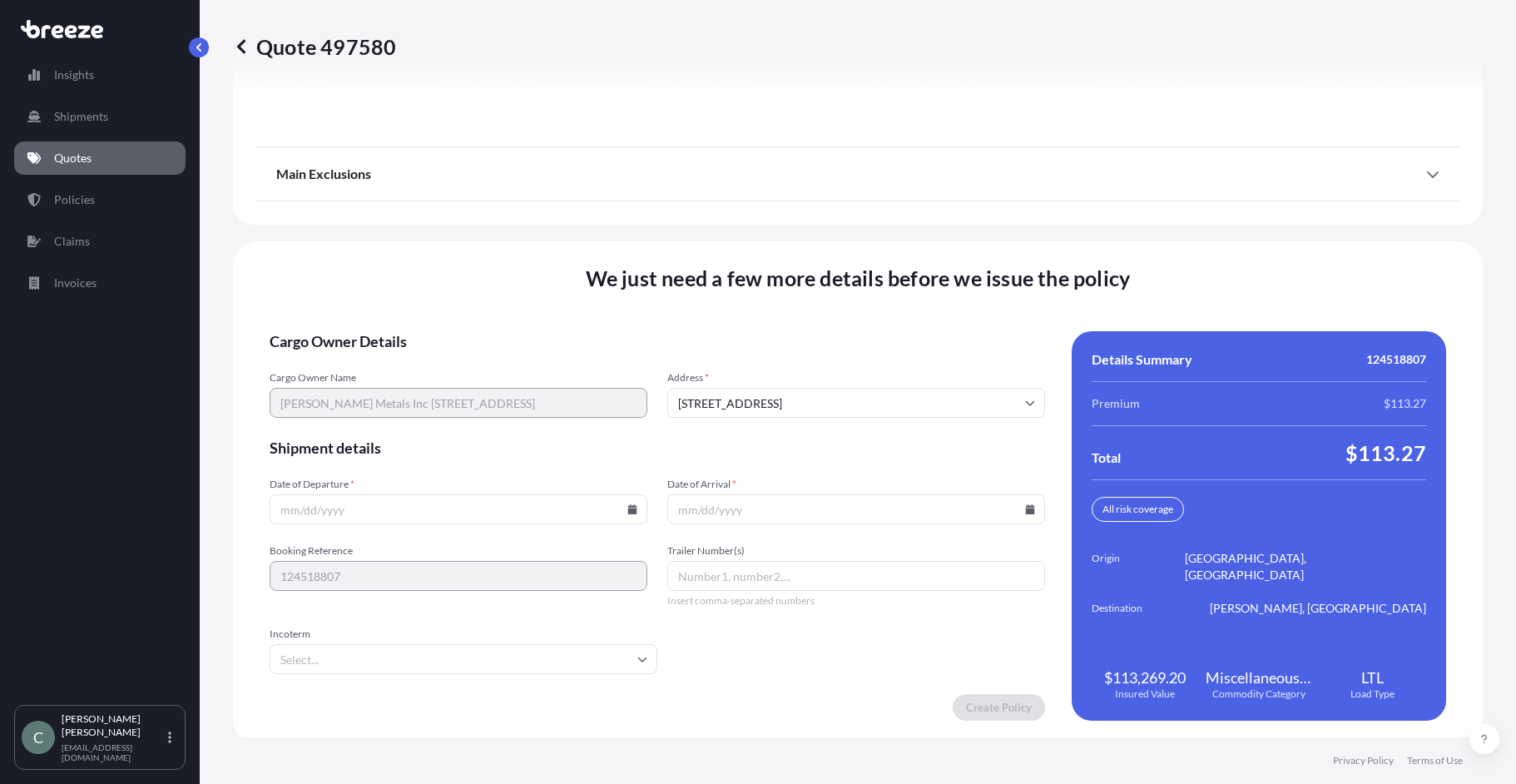
scroll to position [2121, 0]
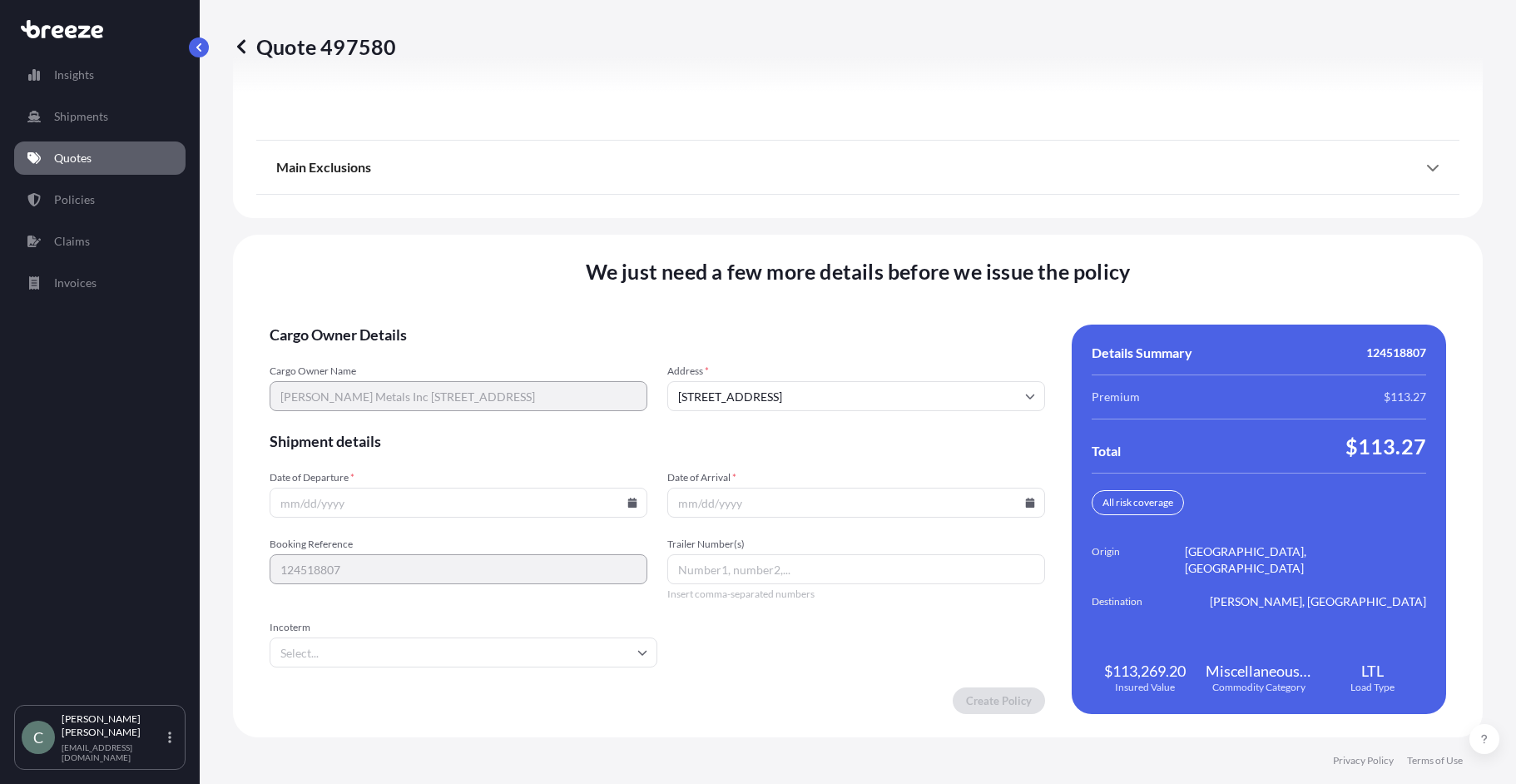
click at [630, 507] on icon at bounding box center [632, 502] width 9 height 10
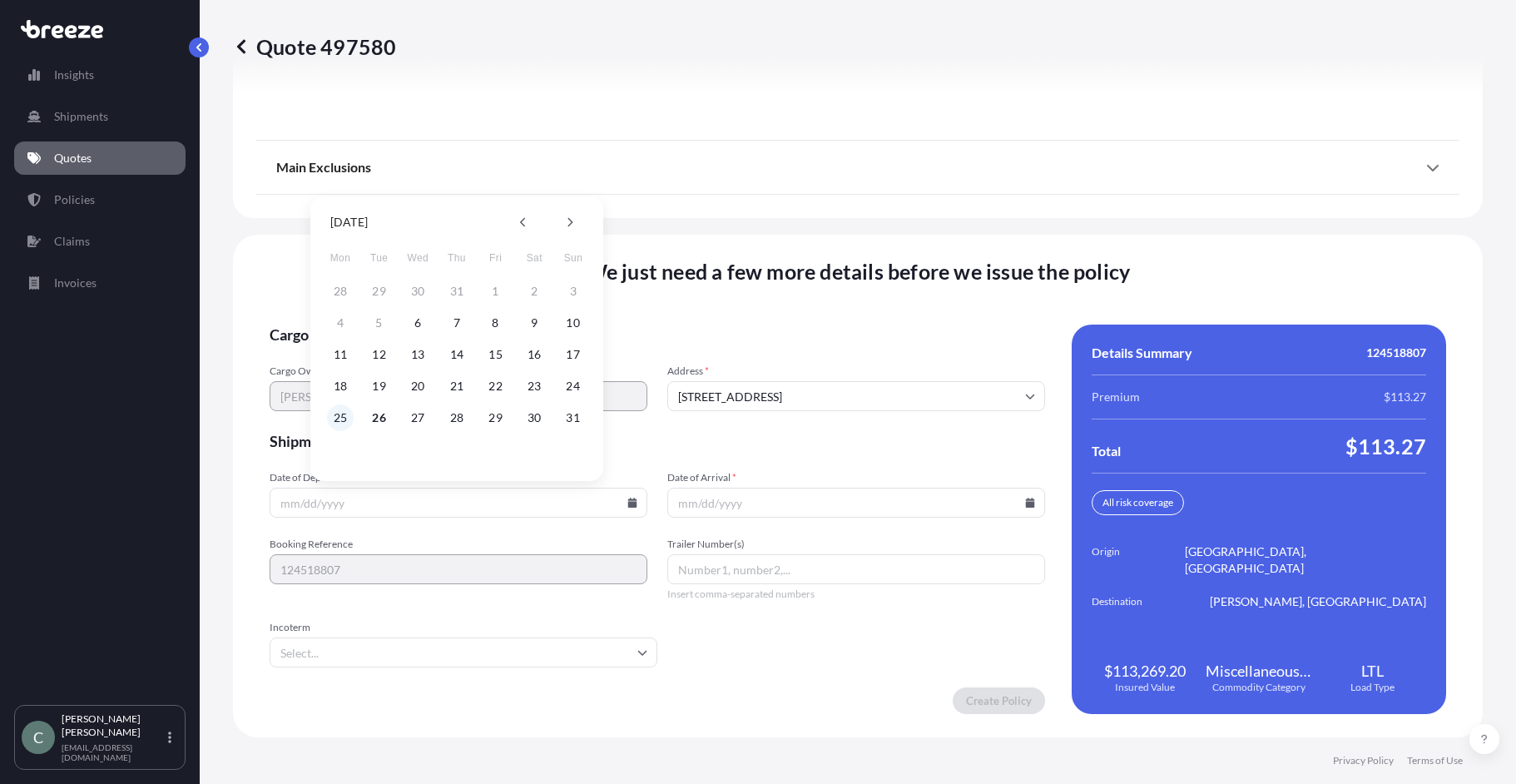
click at [335, 420] on button "25" at bounding box center [339, 417] width 26 height 26
type input "[DATE]"
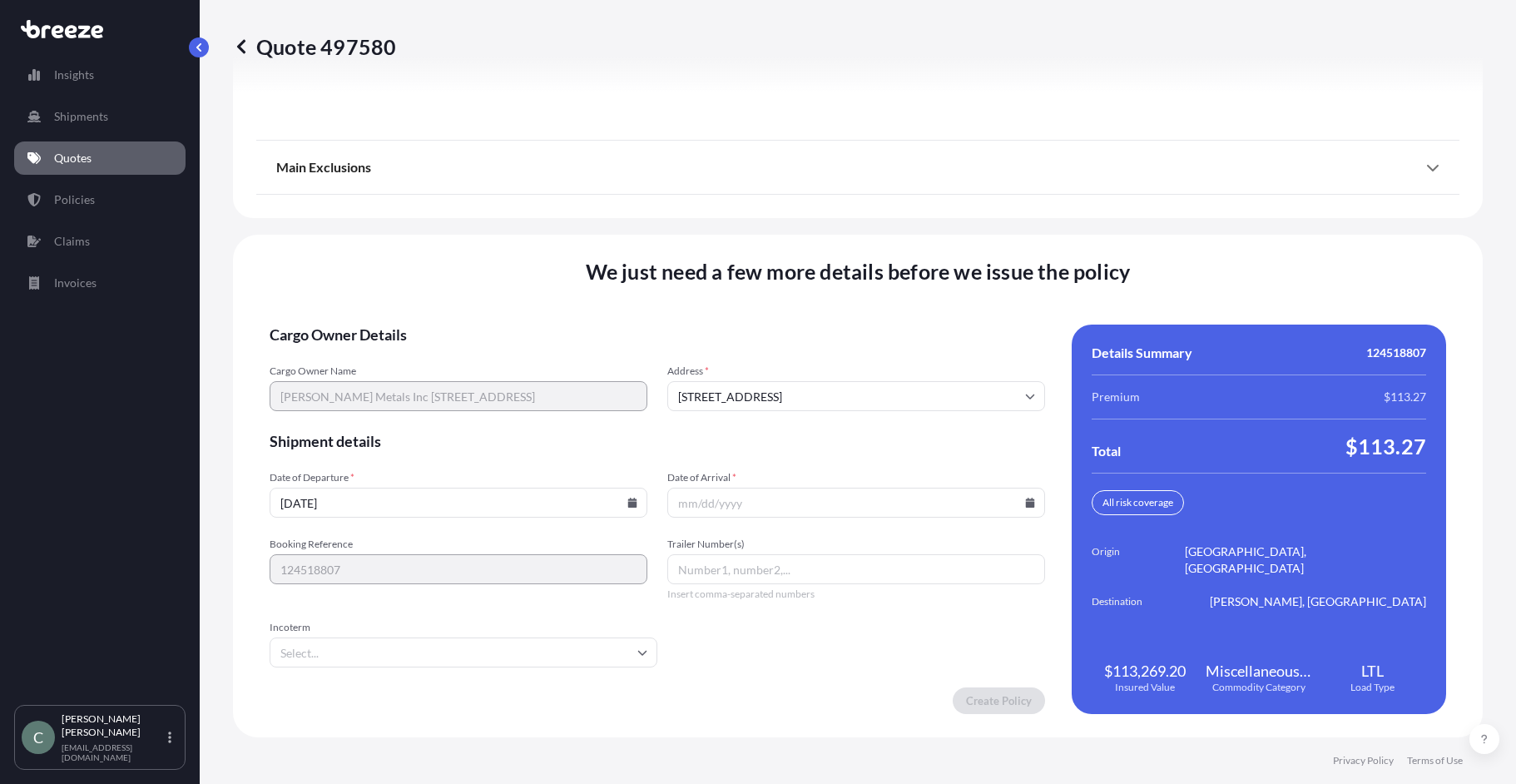
click at [736, 507] on input "Date of Arrival *" at bounding box center [856, 502] width 378 height 30
click at [1026, 503] on icon at bounding box center [1029, 502] width 9 height 10
click at [960, 224] on button at bounding box center [963, 221] width 26 height 26
click at [932, 292] on button "6" at bounding box center [927, 291] width 26 height 26
type input "[DATE]"
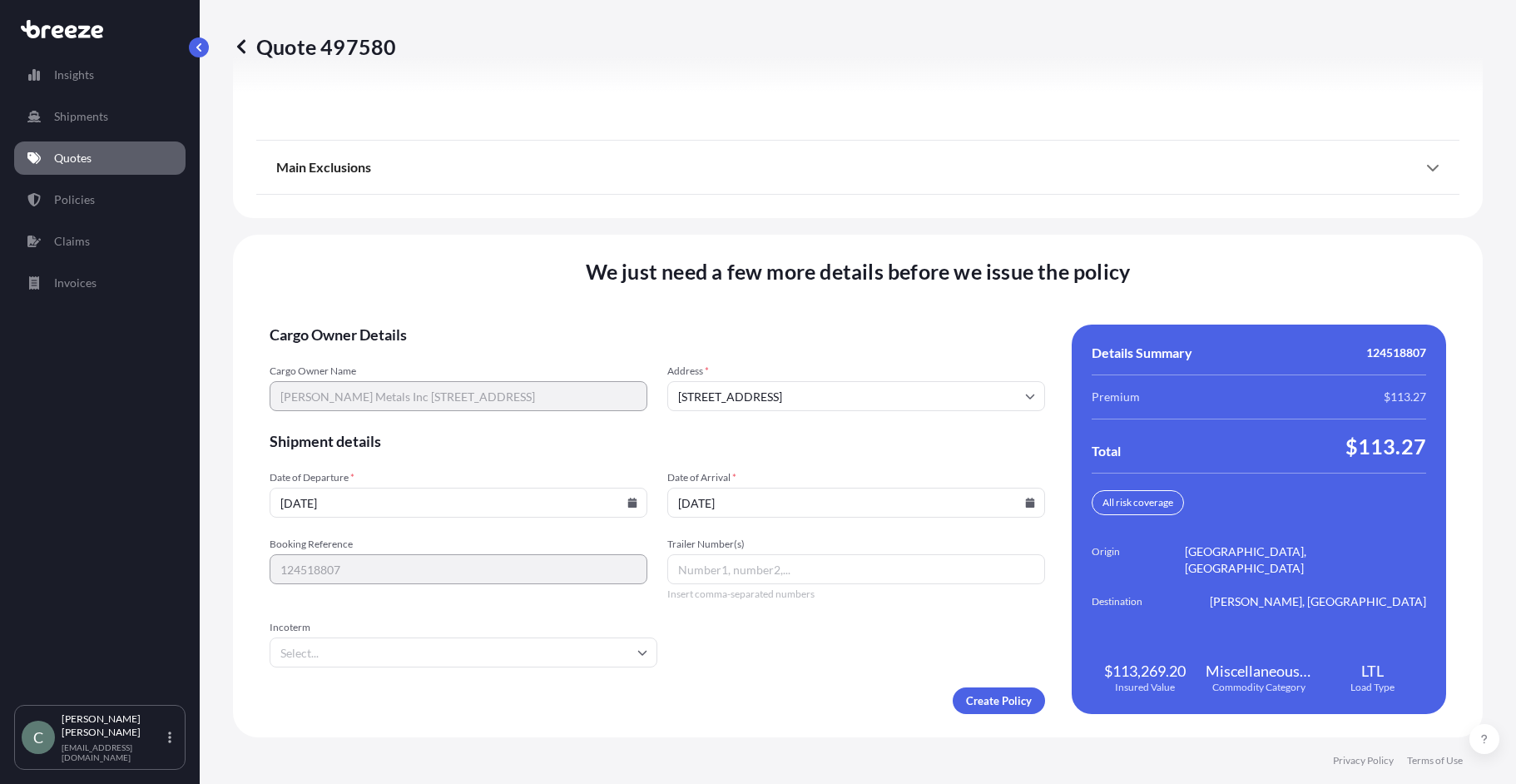
click at [720, 574] on input "Trailer Number(s)" at bounding box center [856, 569] width 378 height 30
click at [836, 561] on input "Trailer Number(s)" at bounding box center [856, 569] width 378 height 30
paste input "440483455"
type input "440483455"
click at [746, 638] on form "Cargo Owner Details Cargo Owner Name [PERSON_NAME] Metals Inc [STREET_ADDRESS] …" at bounding box center [657, 519] width 775 height 390
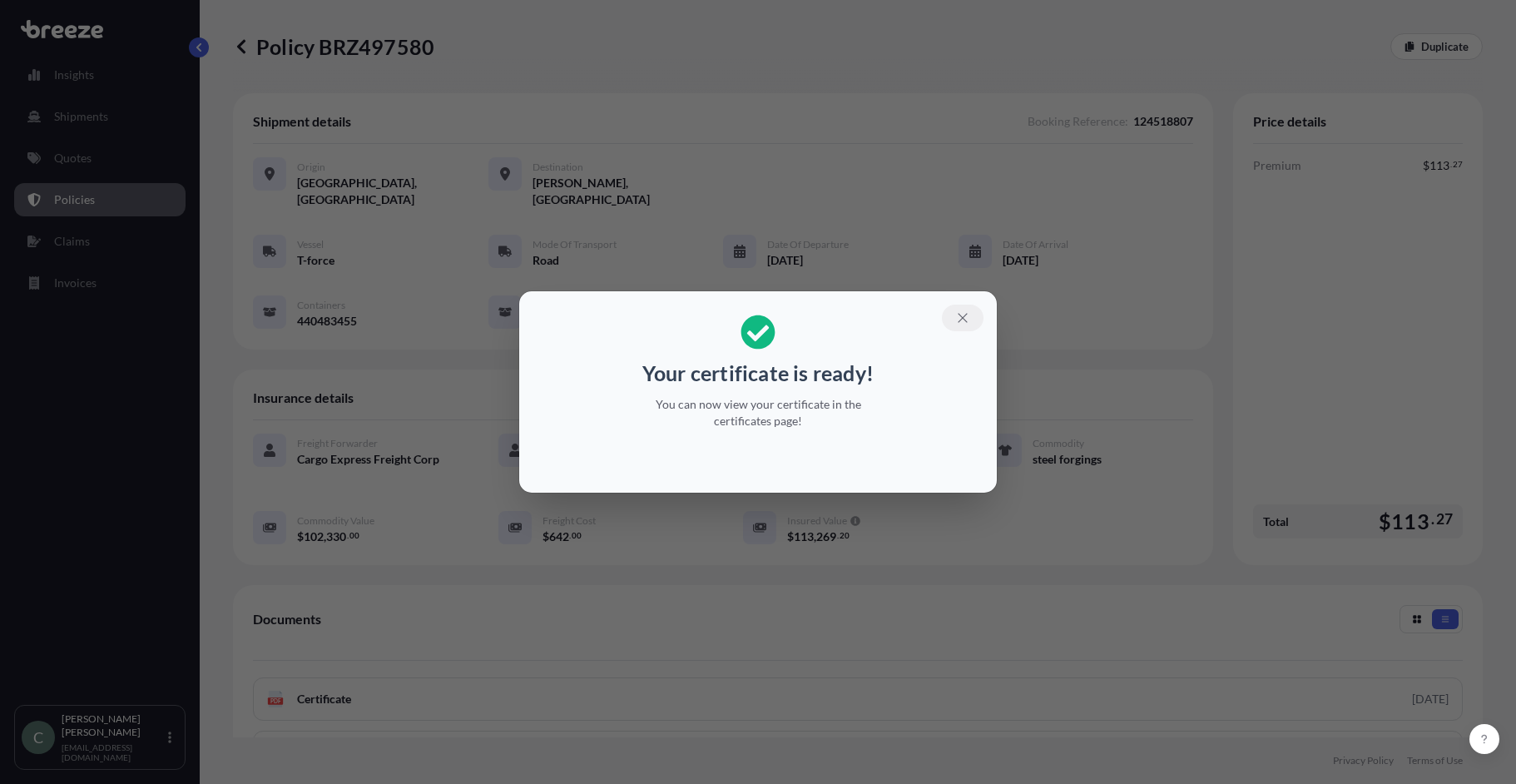
click at [961, 312] on icon "button" at bounding box center [963, 317] width 15 height 15
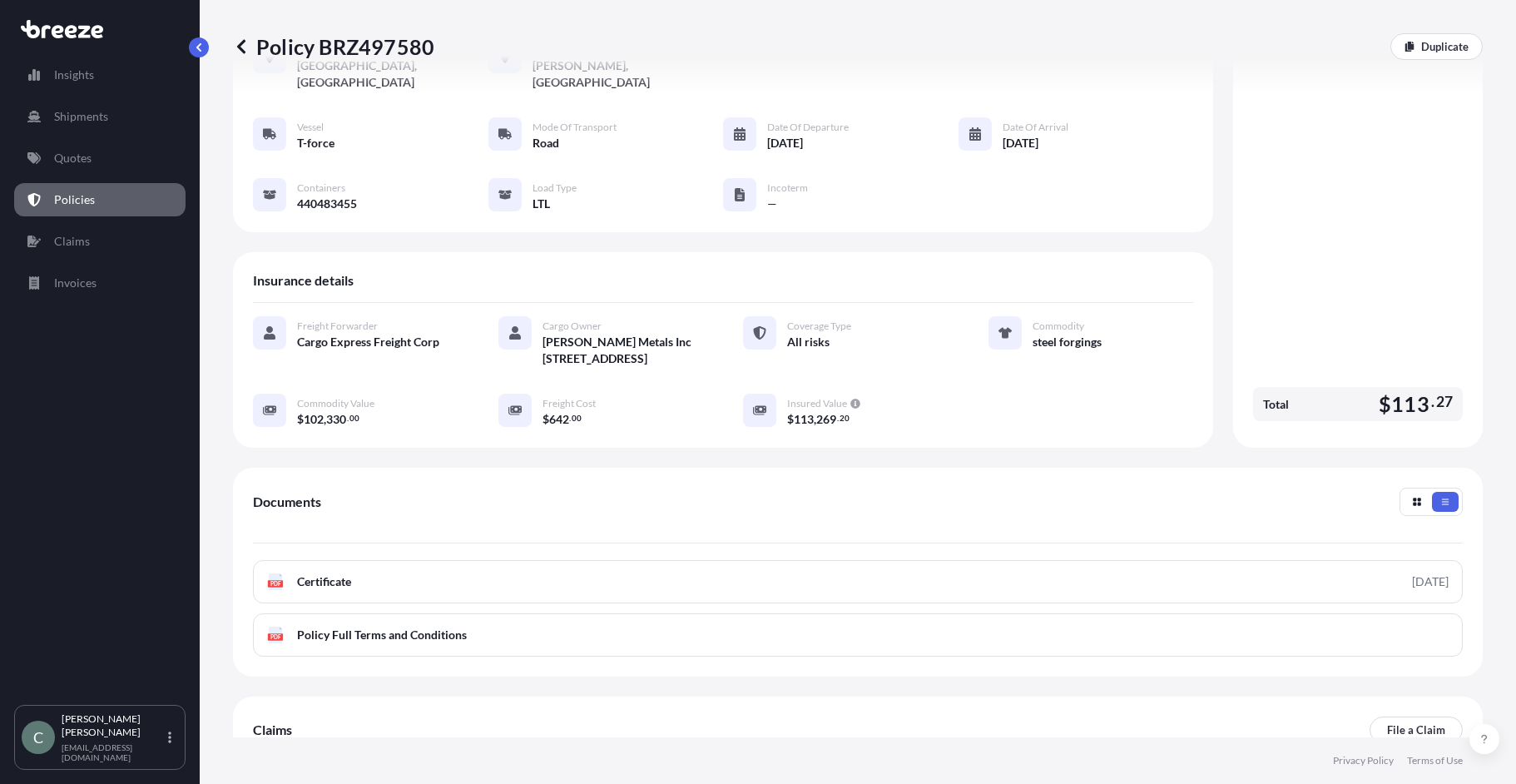
scroll to position [234, 0]
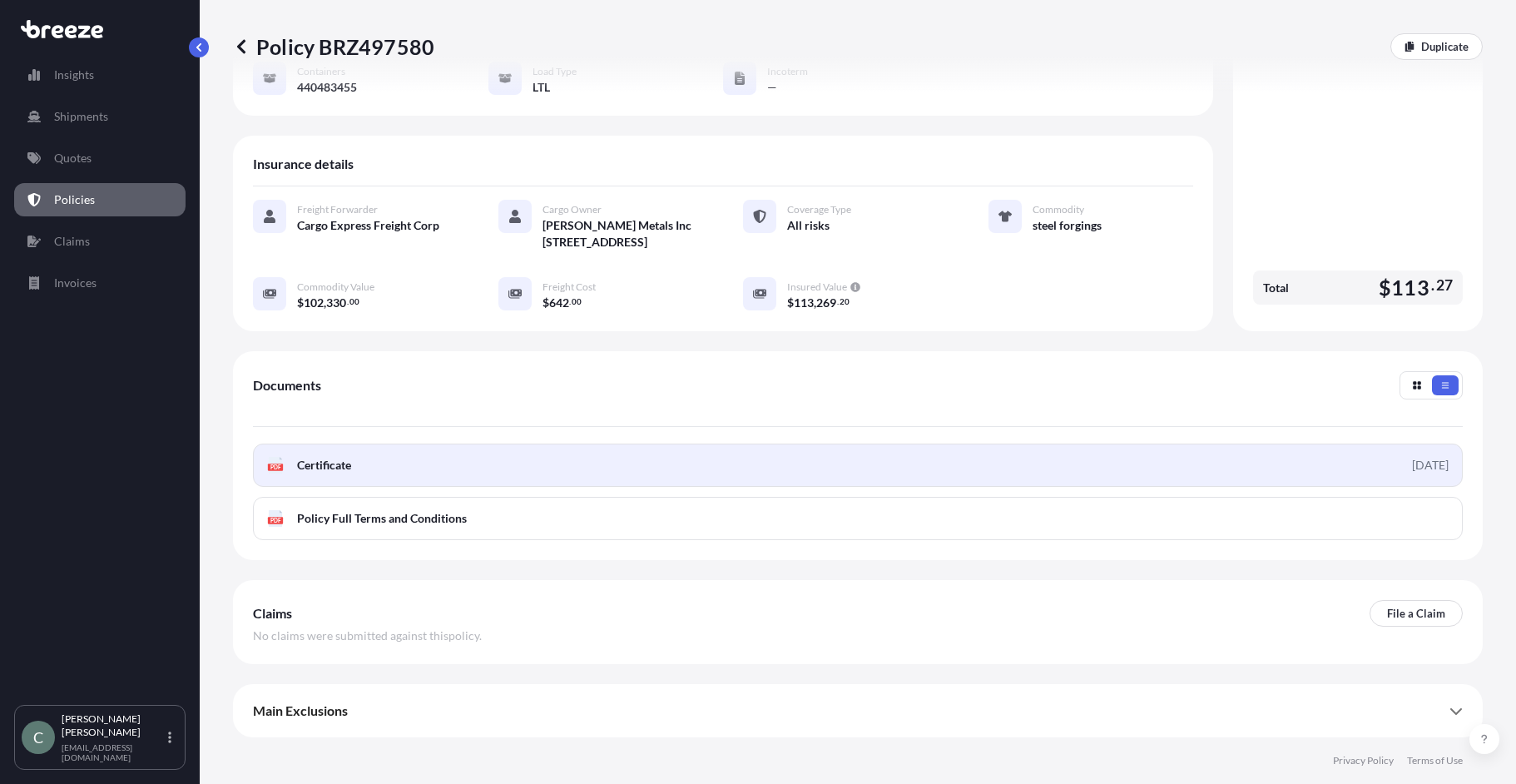
click at [328, 465] on span "Certificate" at bounding box center [324, 464] width 54 height 16
